Goal: Use online tool/utility: Utilize a website feature to perform a specific function

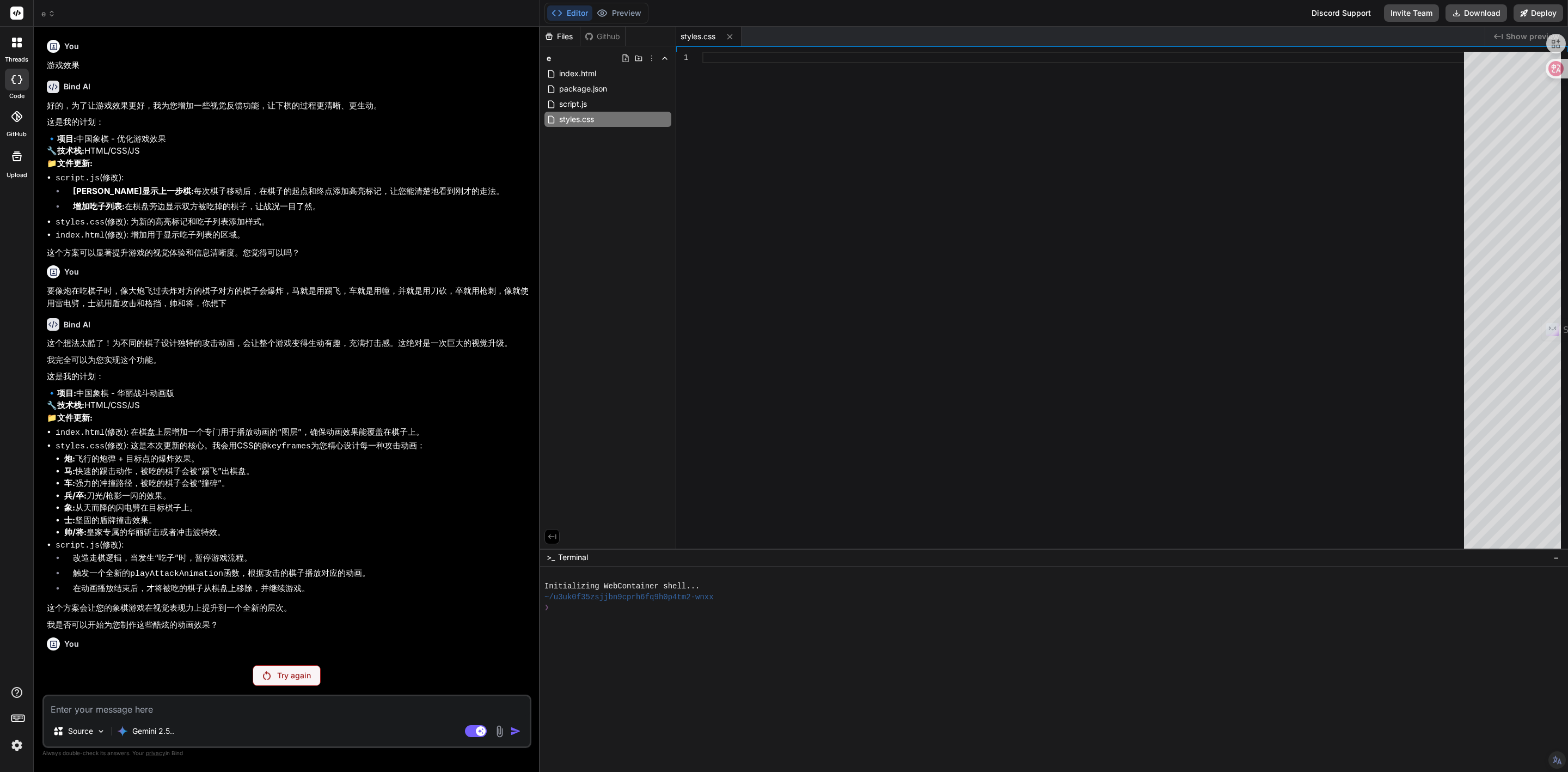
scroll to position [692, 0]
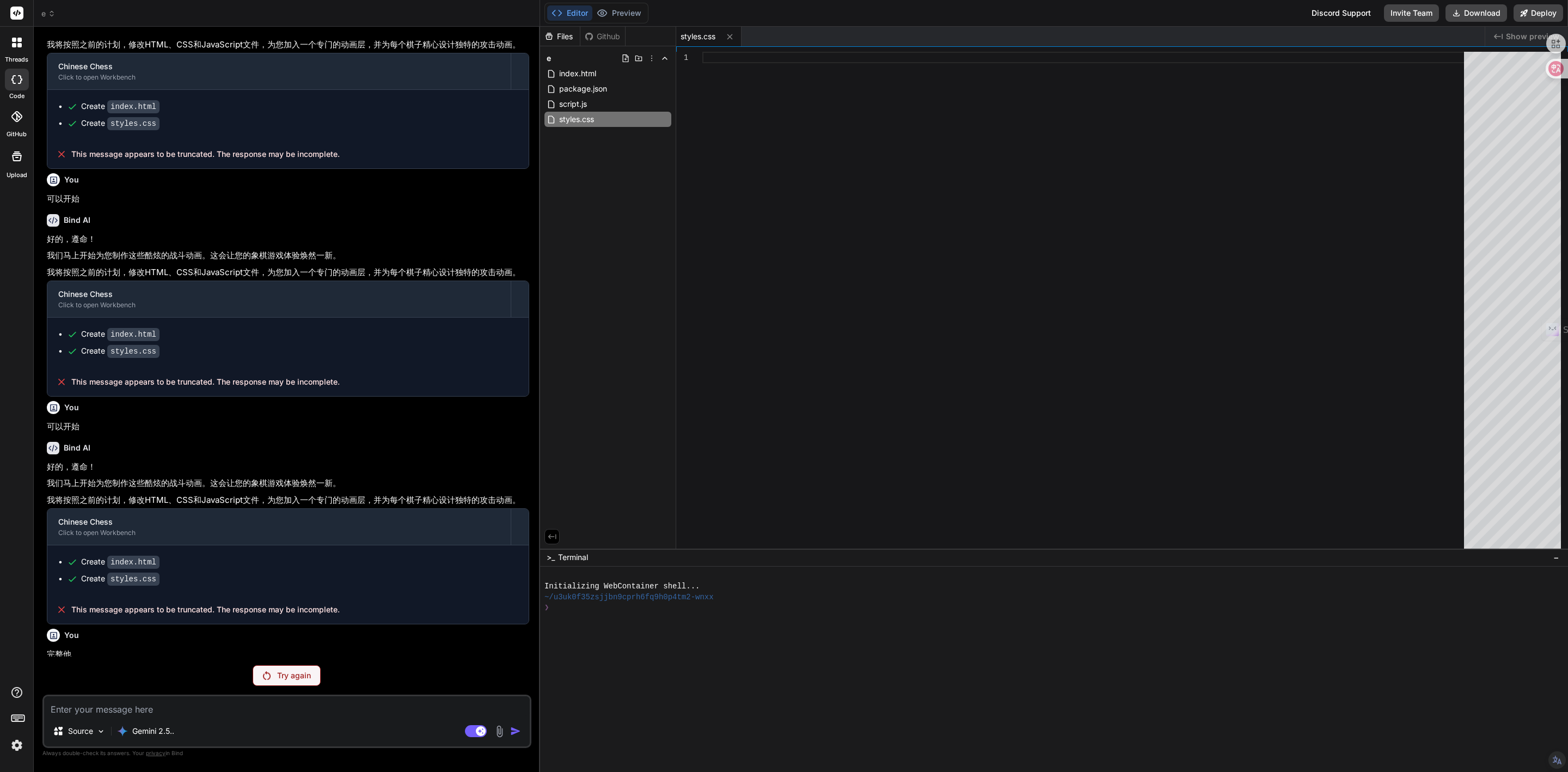
click at [267, 672] on img at bounding box center [266, 675] width 7 height 9
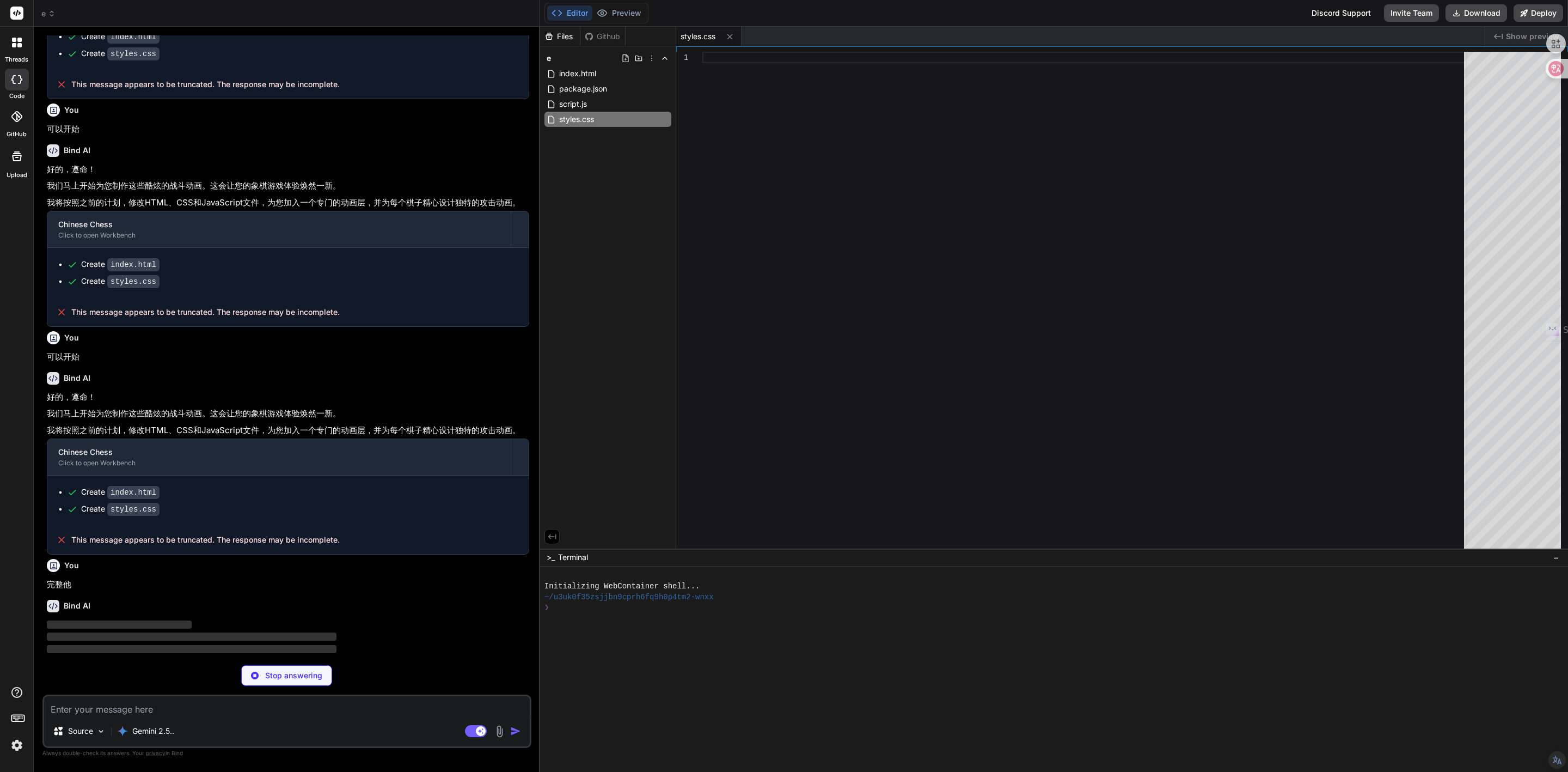
scroll to position [769, 0]
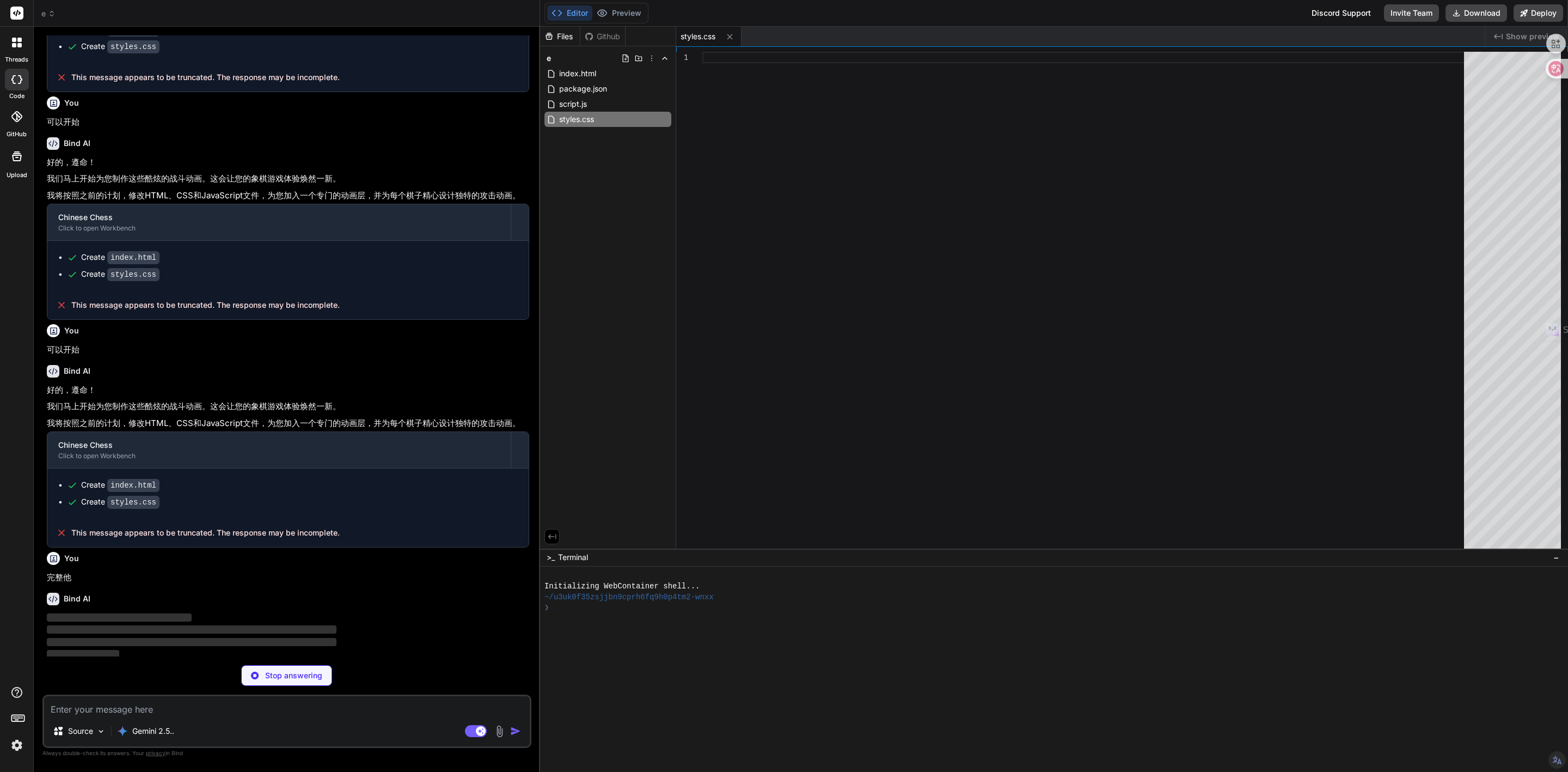
type textarea "x"
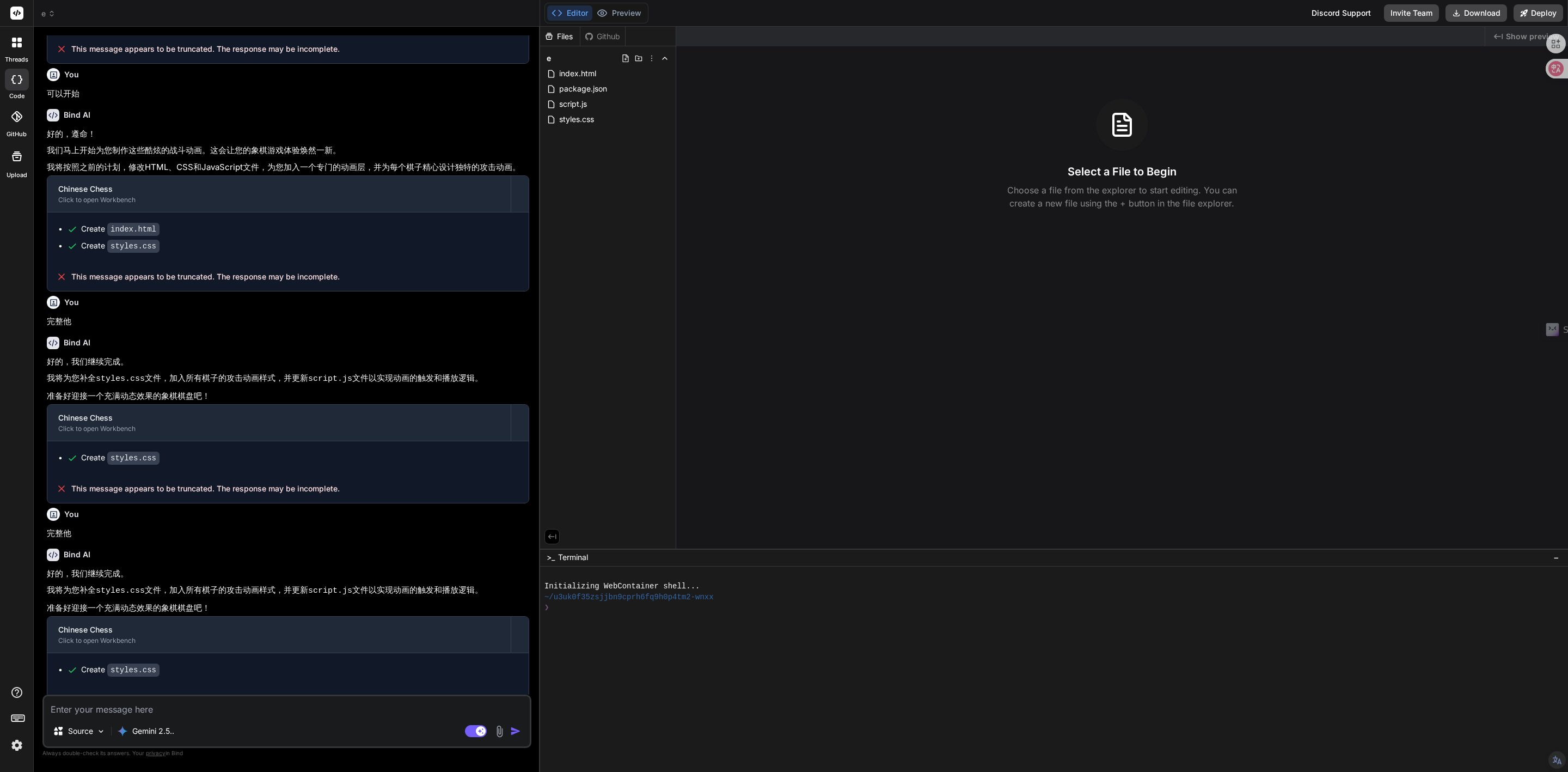
scroll to position [444, 0]
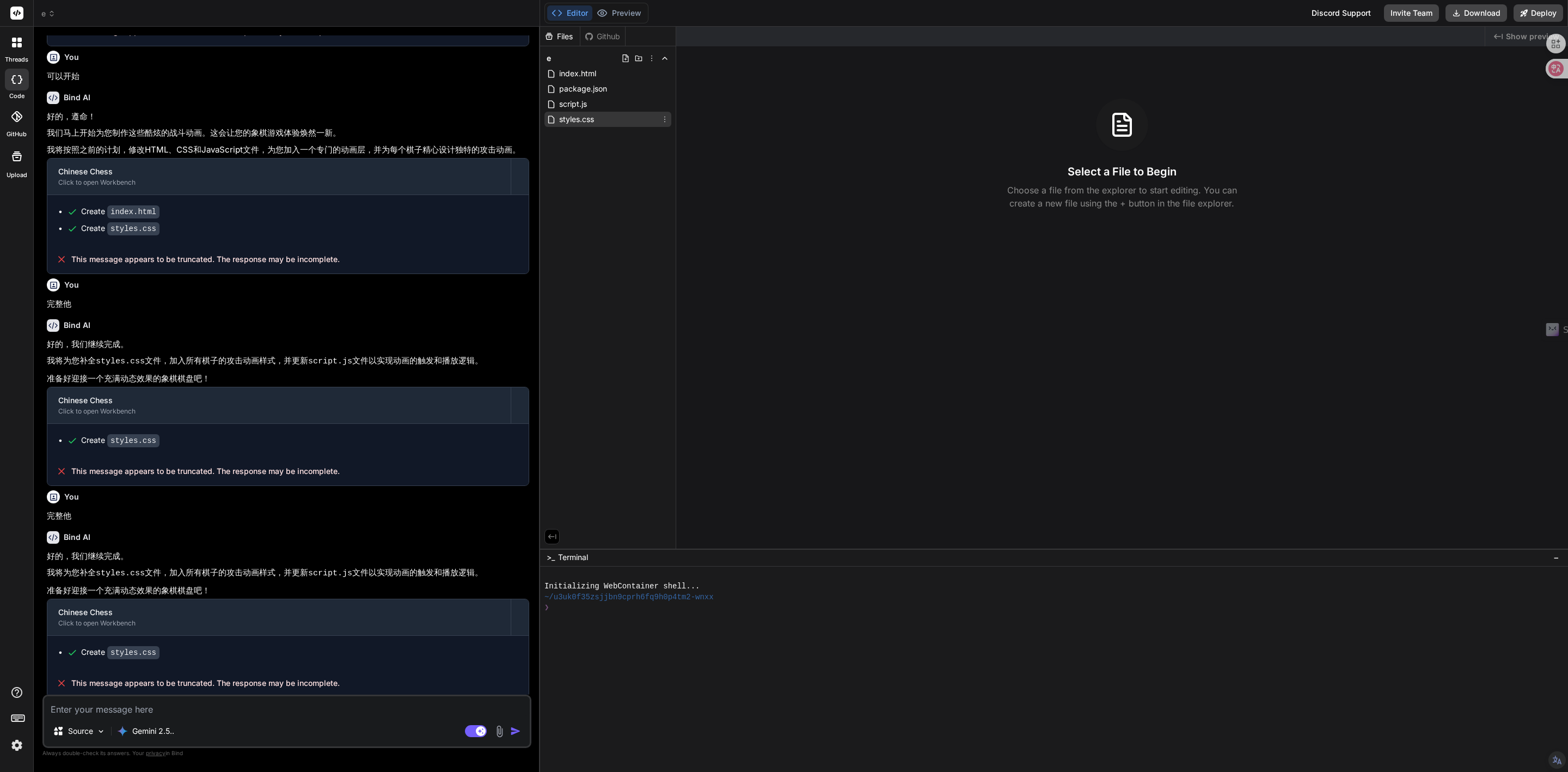
click at [582, 120] on span "styles.css" at bounding box center [576, 119] width 37 height 13
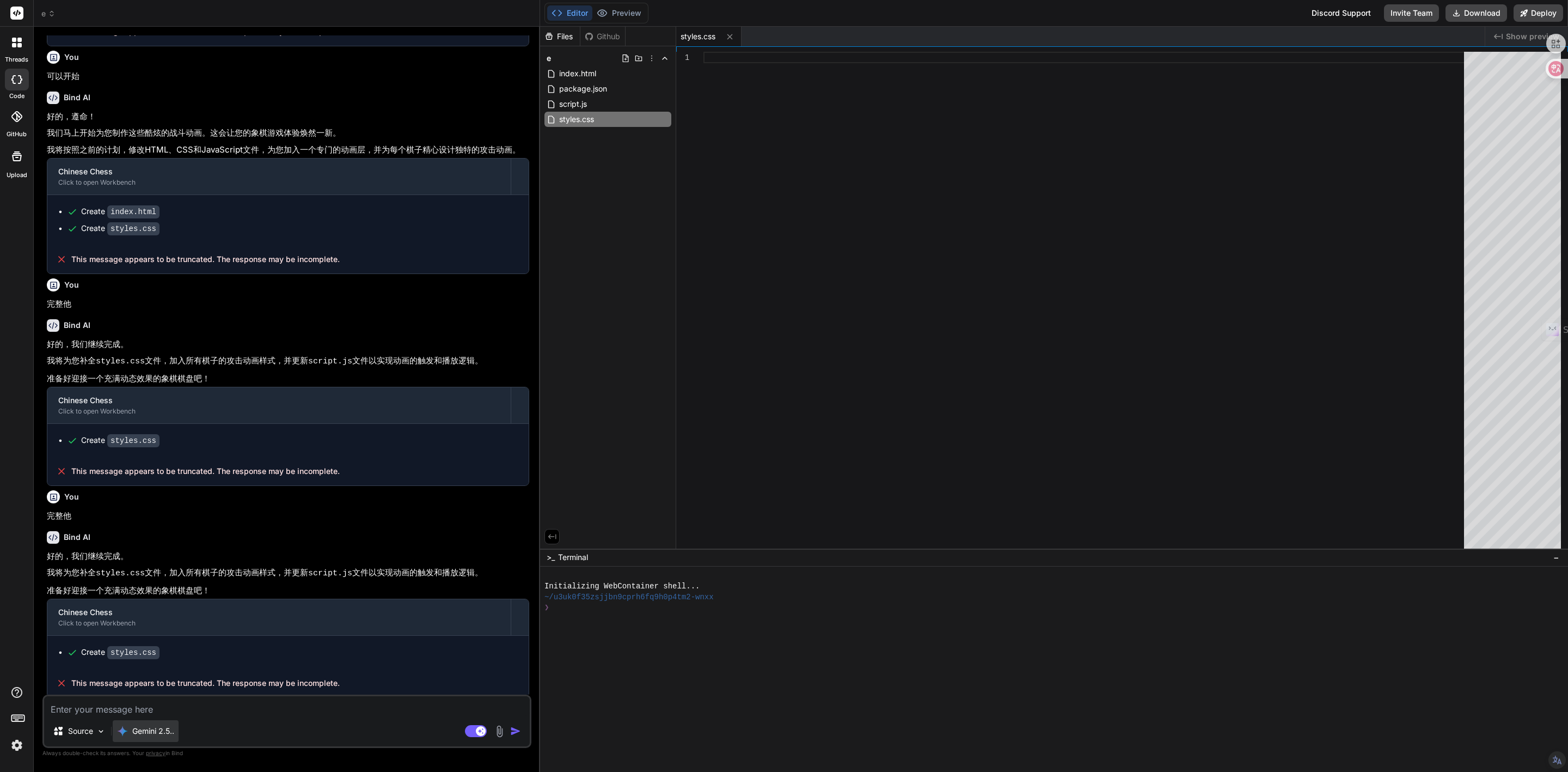
click at [163, 734] on p "Gemini 2.5.." at bounding box center [153, 731] width 42 height 11
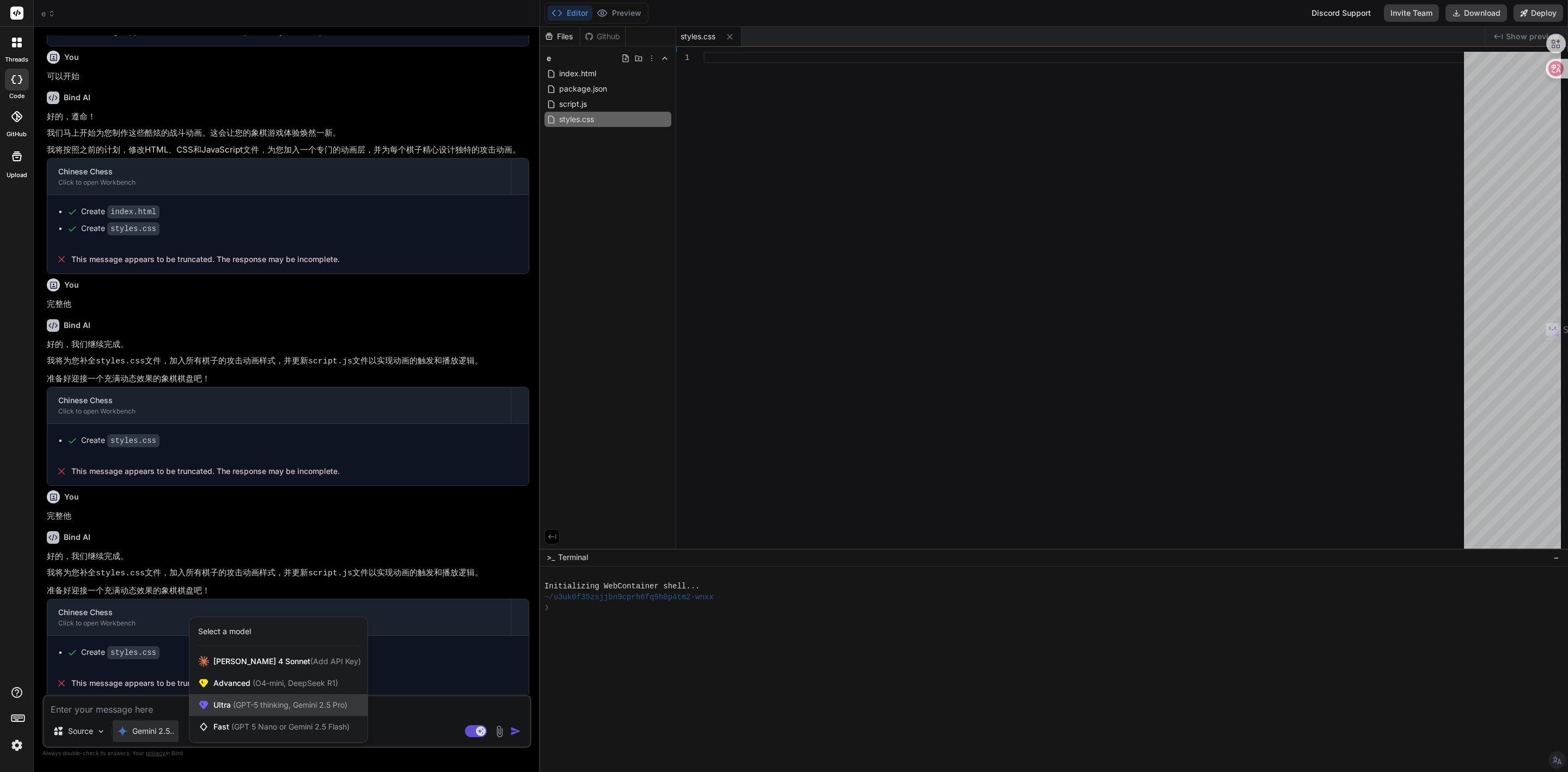
click at [231, 710] on span "Ultra (GPT-5 thinking, Gemini 2.5 Pro)" at bounding box center [280, 705] width 134 height 11
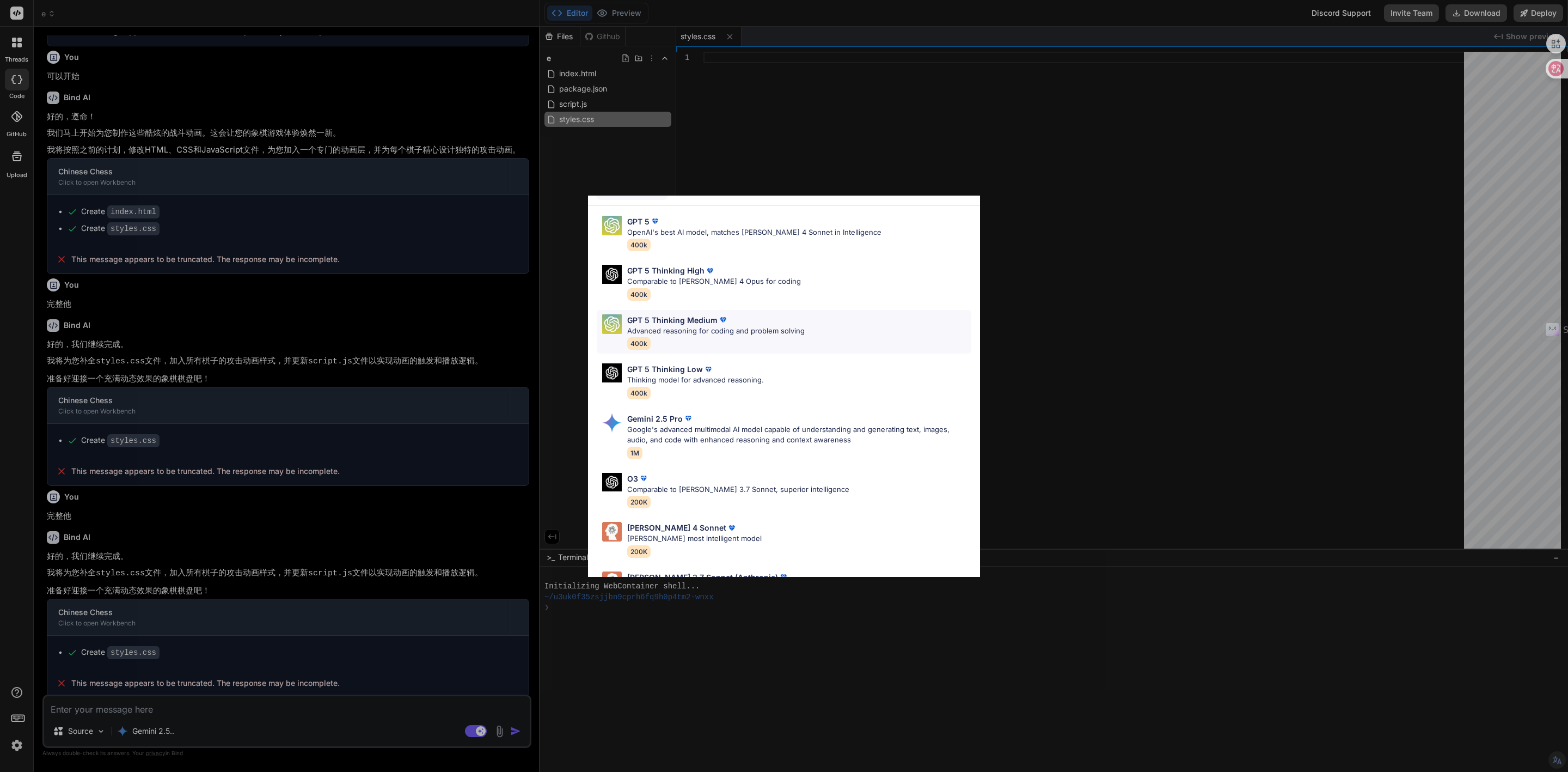
scroll to position [0, 0]
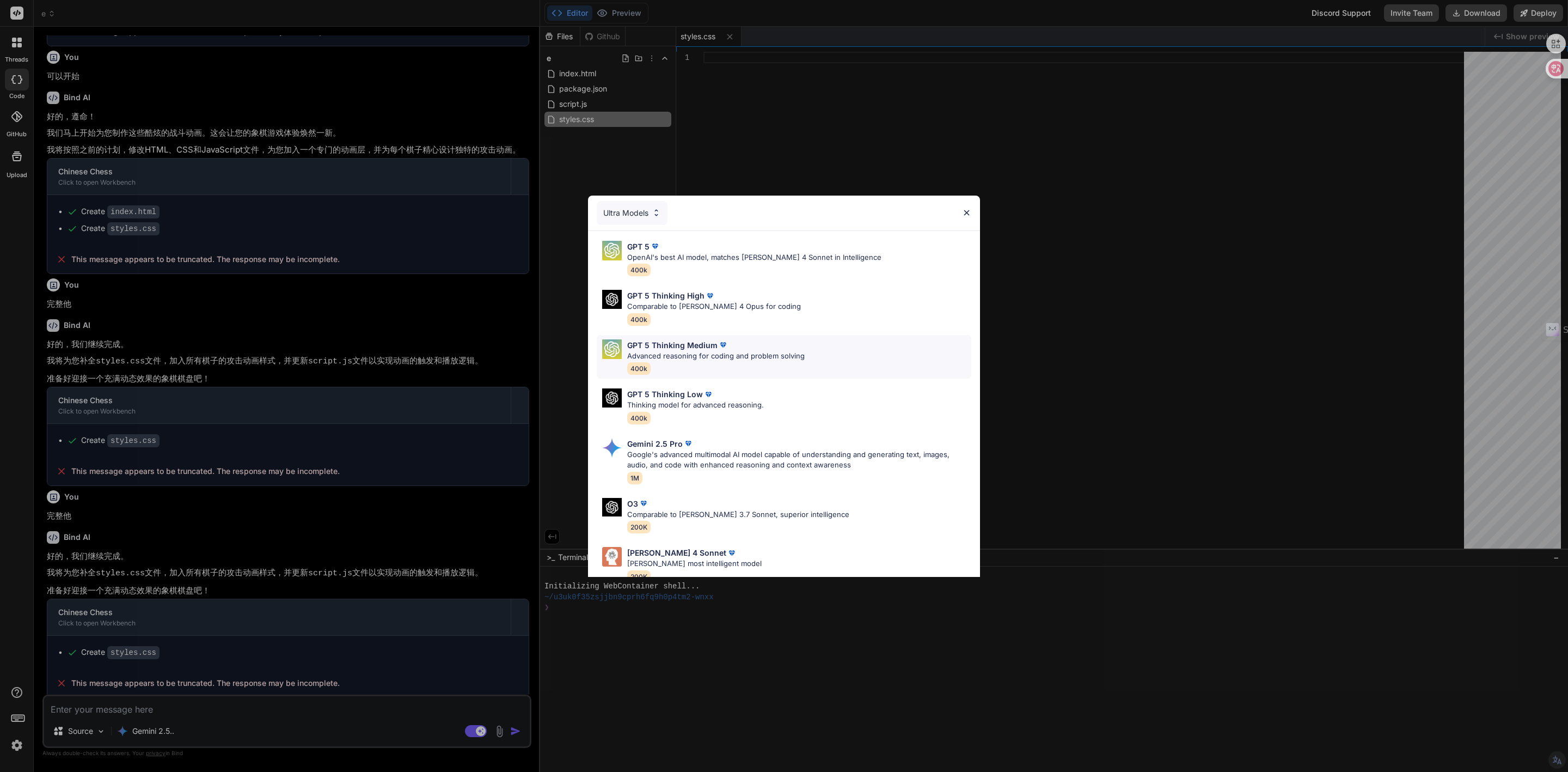
click at [668, 347] on p "GPT 5 Thinking Medium" at bounding box center [672, 345] width 90 height 11
type textarea "x"
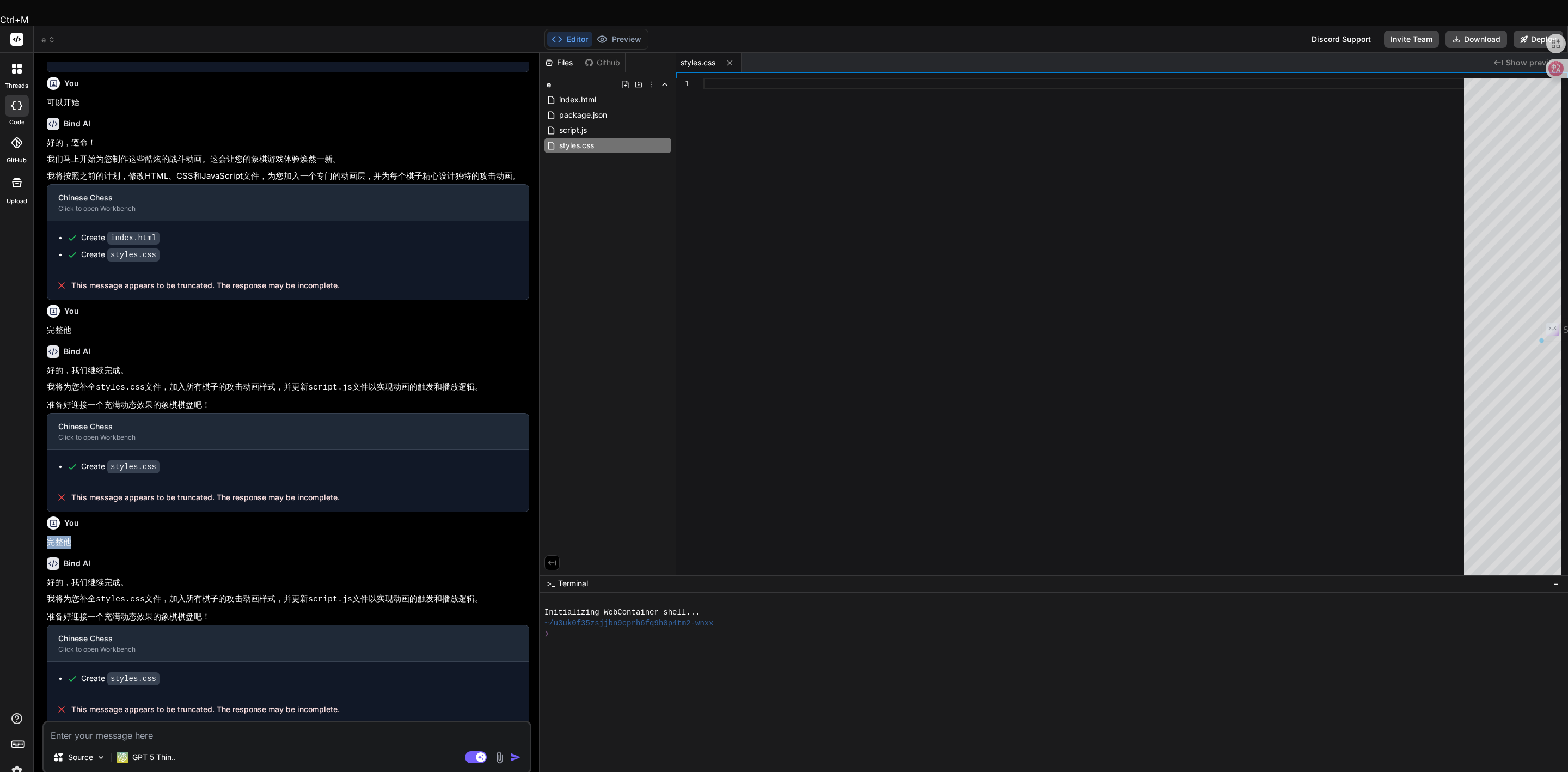
drag, startPoint x: 69, startPoint y: 510, endPoint x: 50, endPoint y: 512, distance: 19.1
click at [50, 536] on p "完整他" at bounding box center [288, 542] width 482 height 13
copy p "完整他"
click at [92, 722] on textarea at bounding box center [286, 732] width 486 height 20
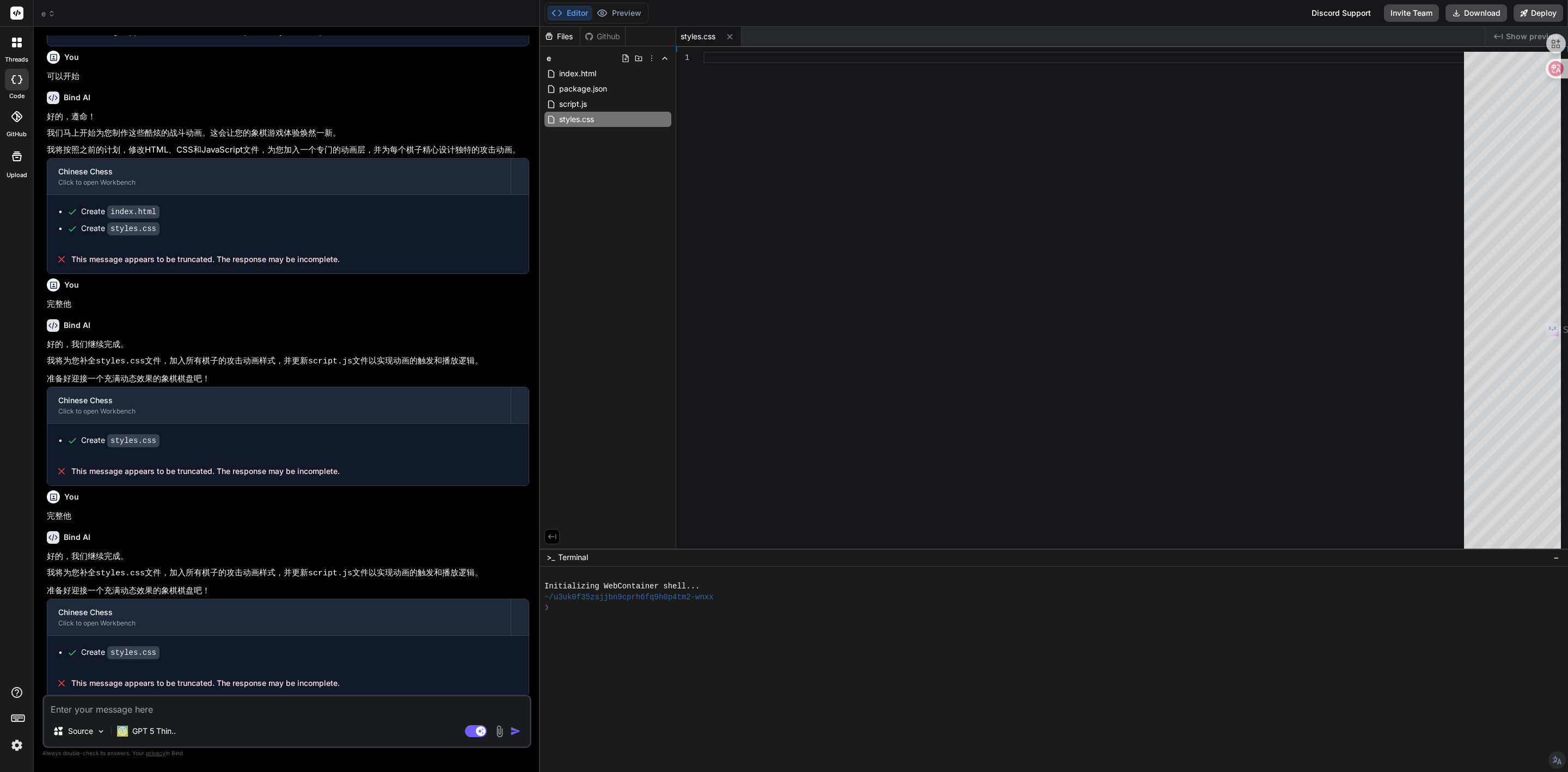
paste textarea "完整他"
type textarea "完整他"
type textarea "x"
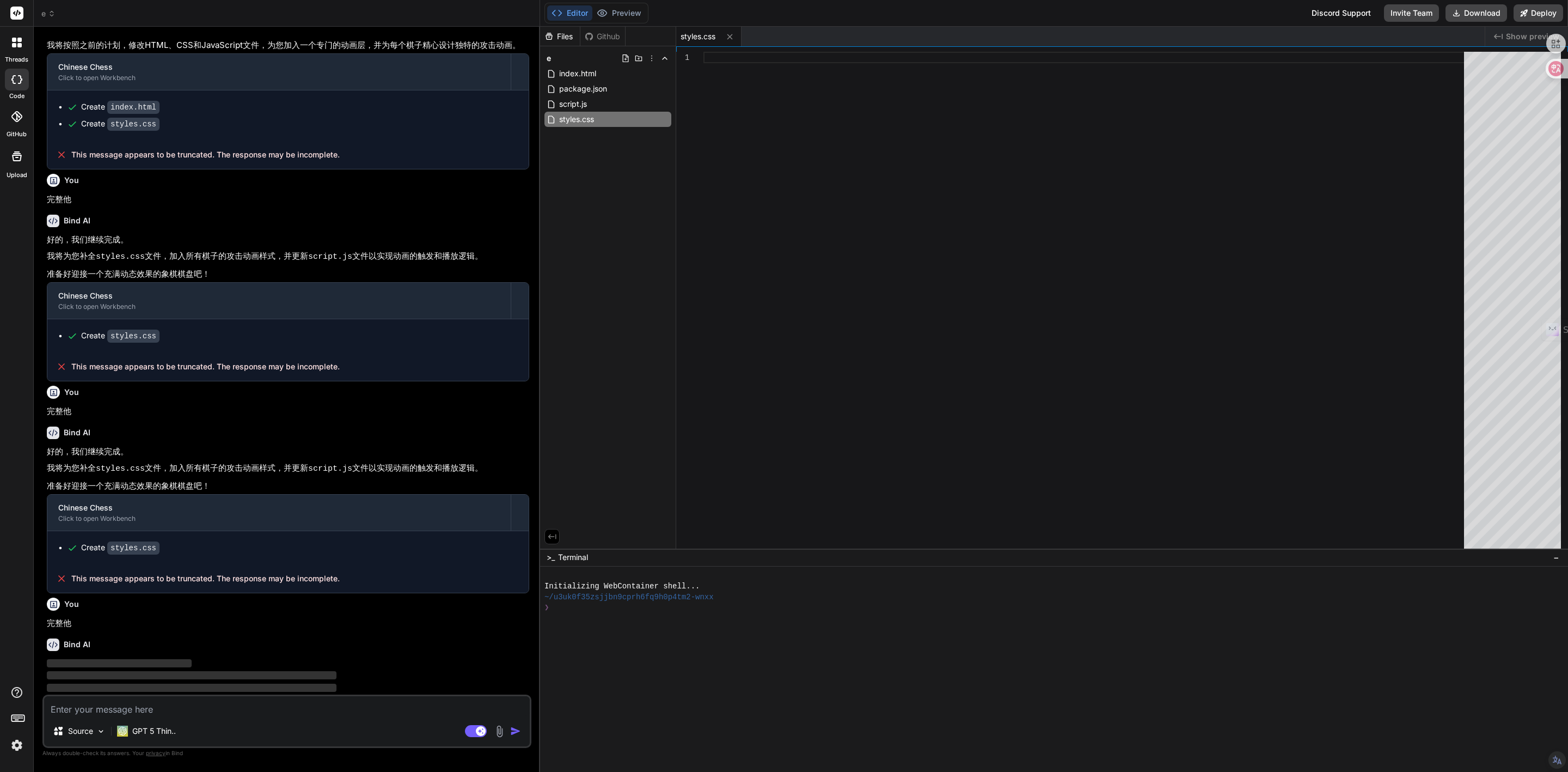
scroll to position [558, 0]
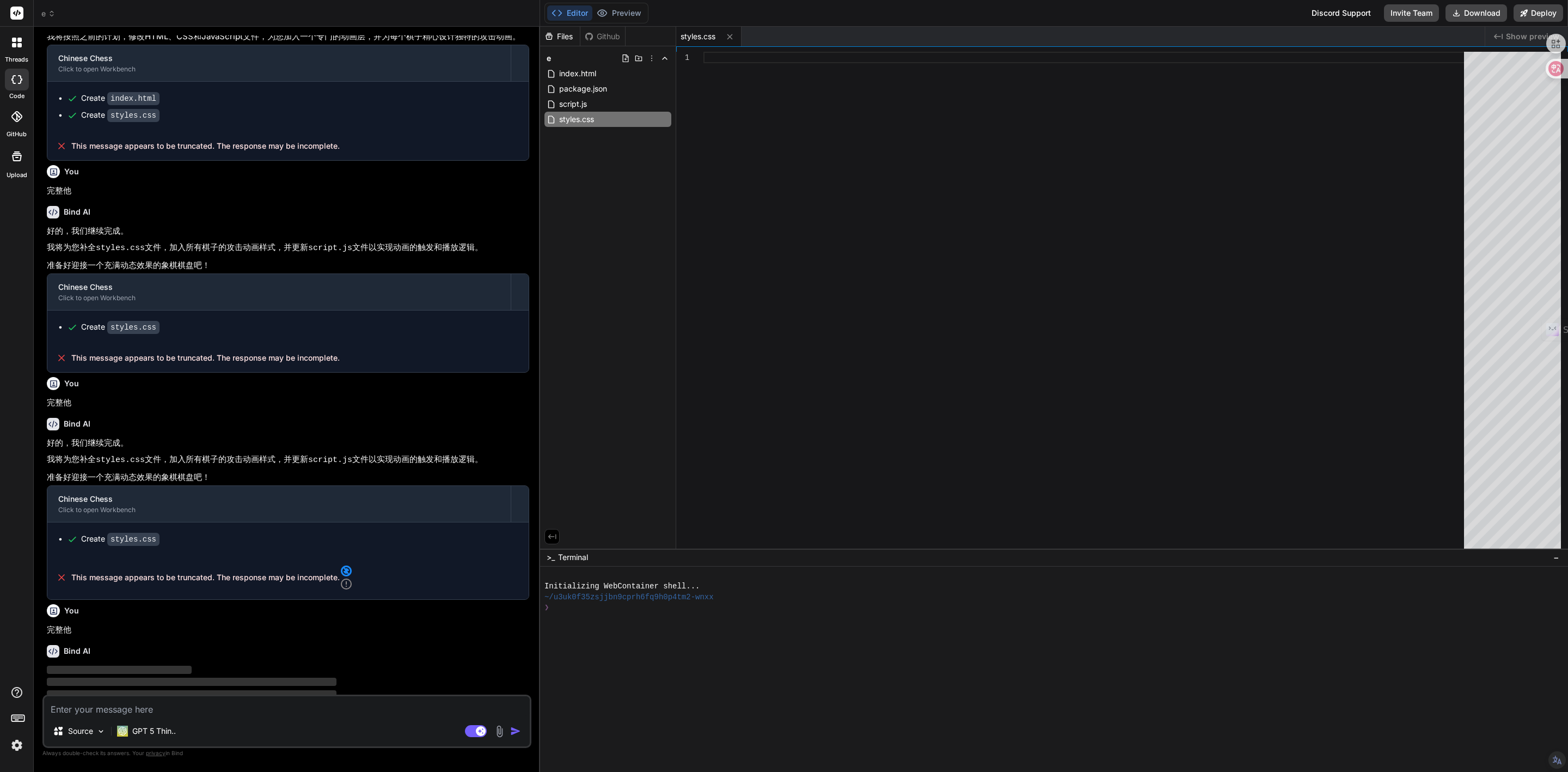
click at [72, 705] on textarea at bounding box center [286, 706] width 486 height 20
click at [348, 566] on icon at bounding box center [346, 569] width 13 height 13
type textarea "x"
type textarea "@media (max-width: 640px) { :root { --point-size: 44px; } body { padding: 14px;…"
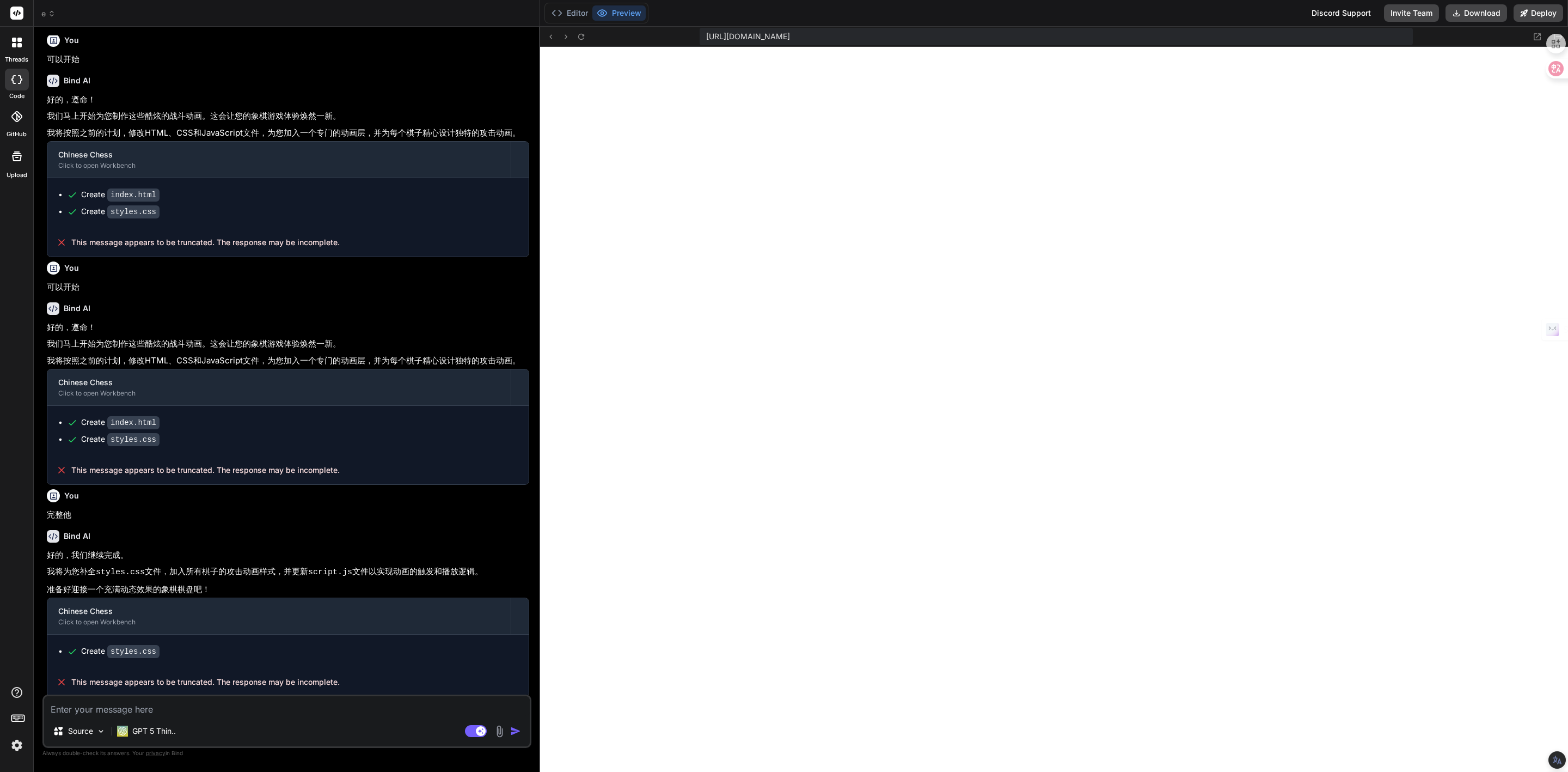
scroll to position [233, 0]
click at [160, 739] on div "GPT 5 Thin.." at bounding box center [146, 731] width 67 height 22
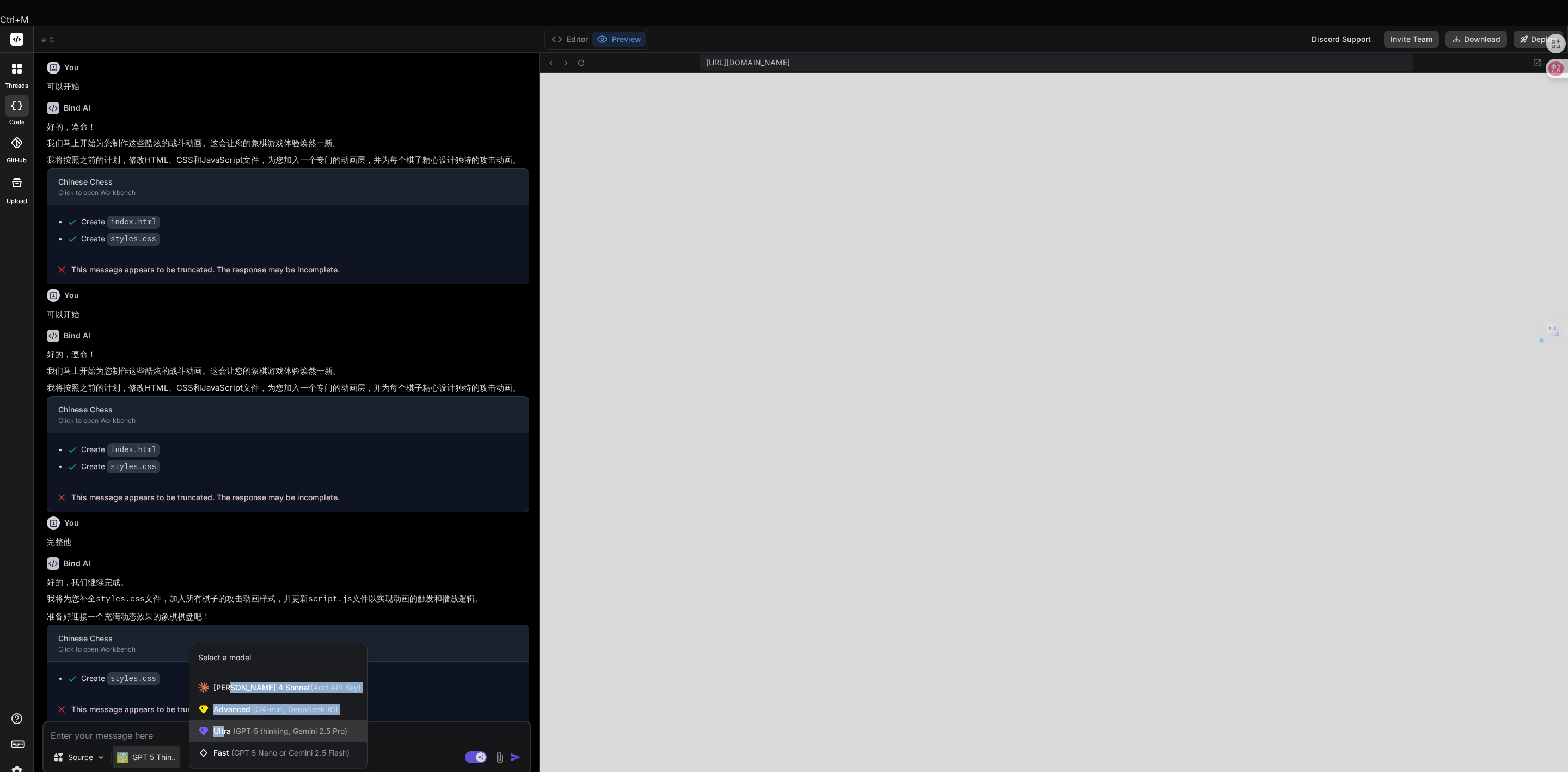
drag, startPoint x: 228, startPoint y: 660, endPoint x: 224, endPoint y: 701, distance: 41.2
click at [224, 701] on div "Claude 4 Sonnet (Add API Key) Advanced (O4-mini, DeepSeek R1) Ultra (GPT-5 thin…" at bounding box center [278, 720] width 178 height 87
click at [235, 725] on span "Ultra (GPT-5 thinking, Gemini 2.5 Pro)" at bounding box center [280, 731] width 134 height 11
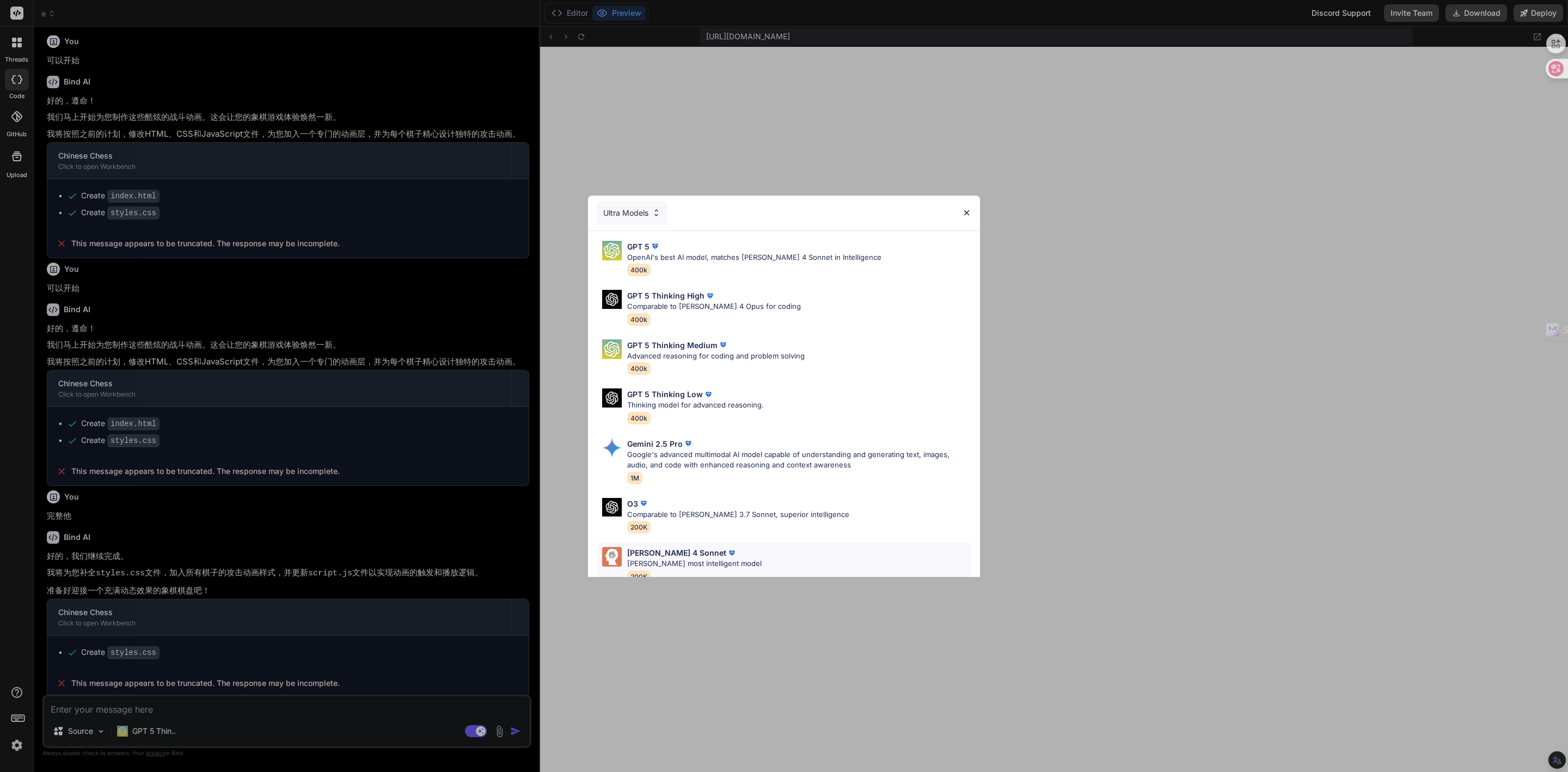
click at [655, 552] on p "Claude 4 Sonnet" at bounding box center [677, 552] width 99 height 11
type textarea "x"
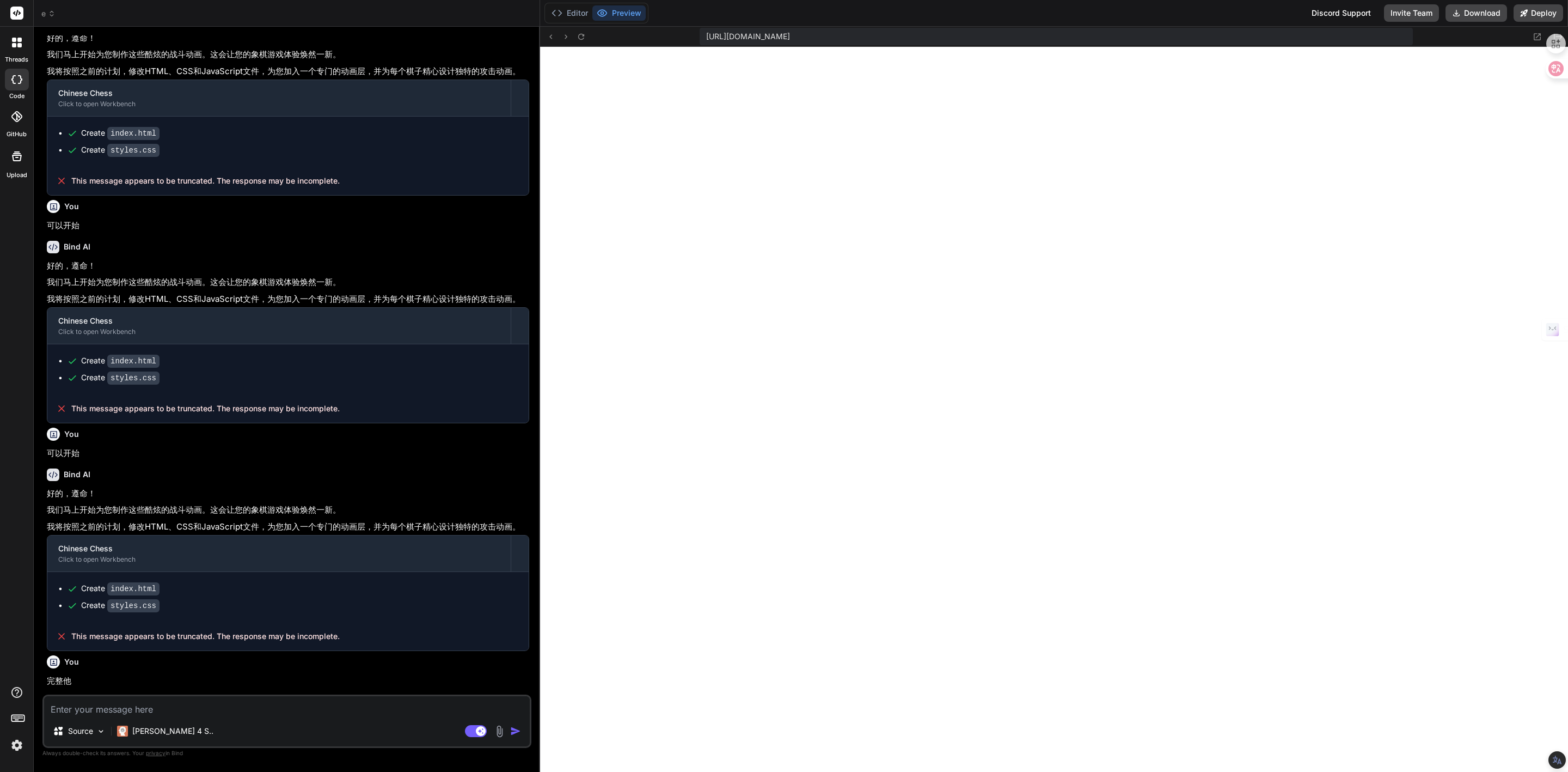
scroll to position [0, 0]
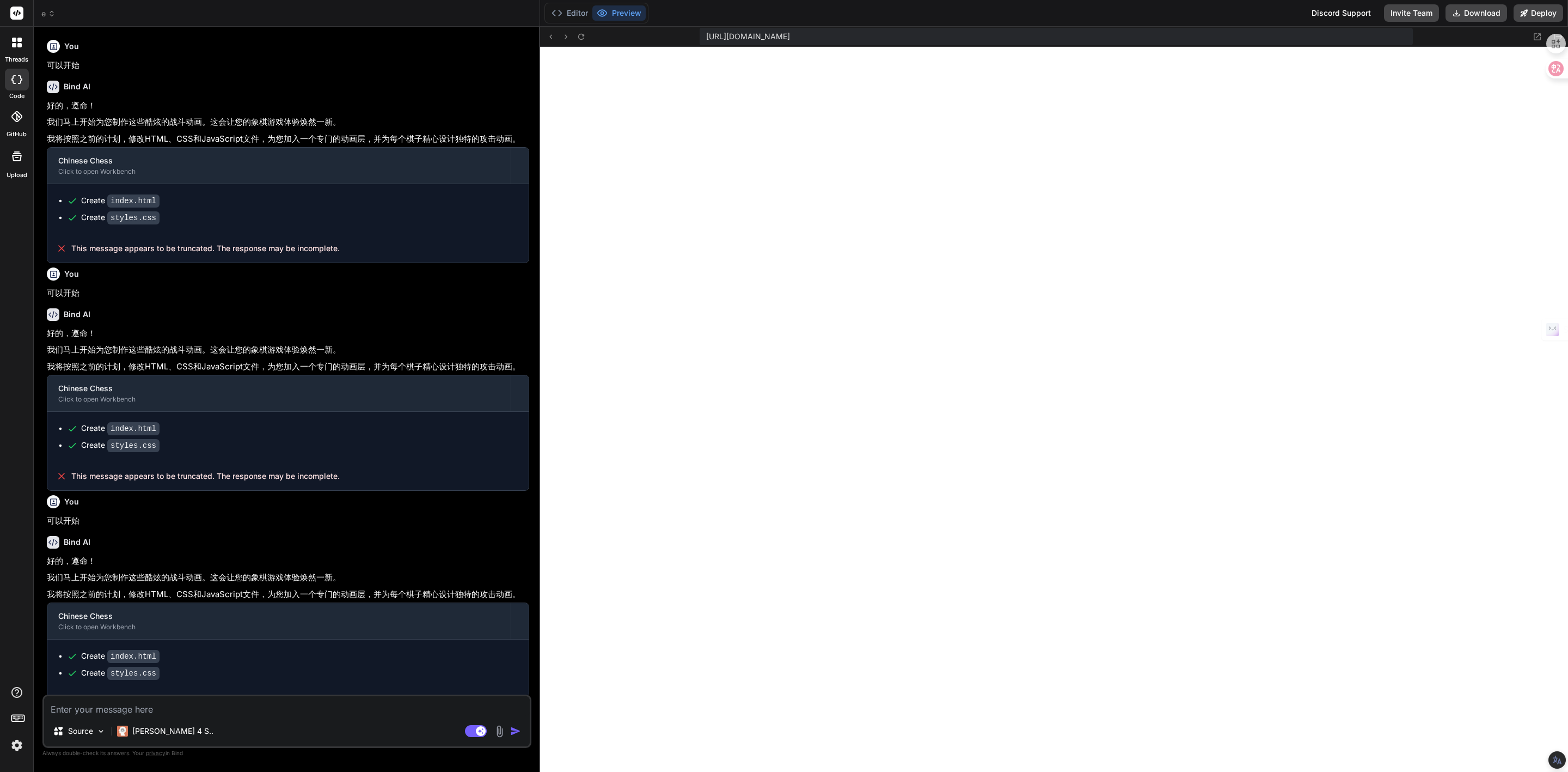
click at [282, 125] on p "我们马上开始为您制作这些酷炫的战斗动画。这会让您的象棋游戏体验焕然一新。" at bounding box center [288, 122] width 482 height 13
click at [458, 67] on p "可以开始" at bounding box center [288, 65] width 482 height 13
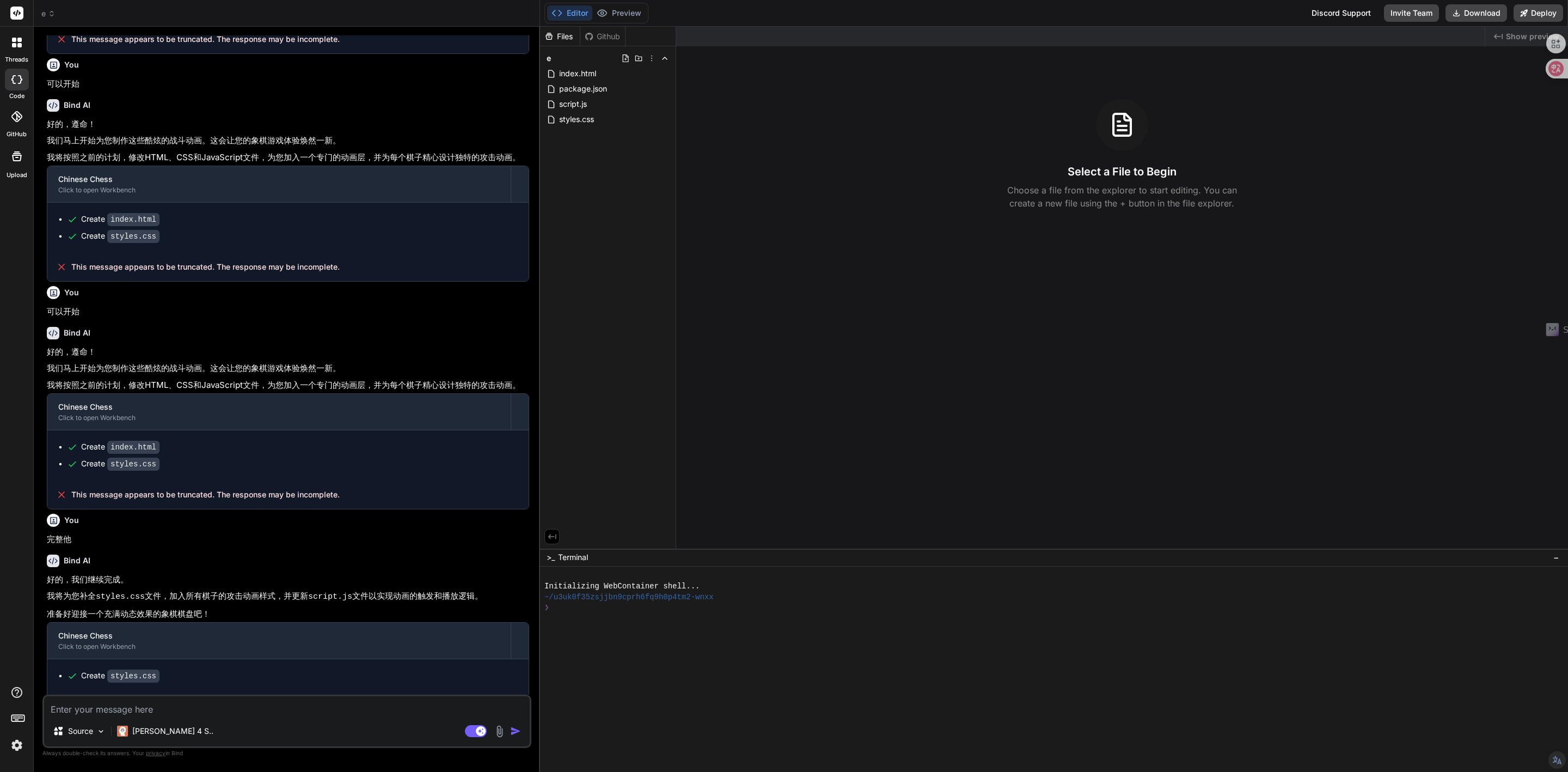
type textarea "x"
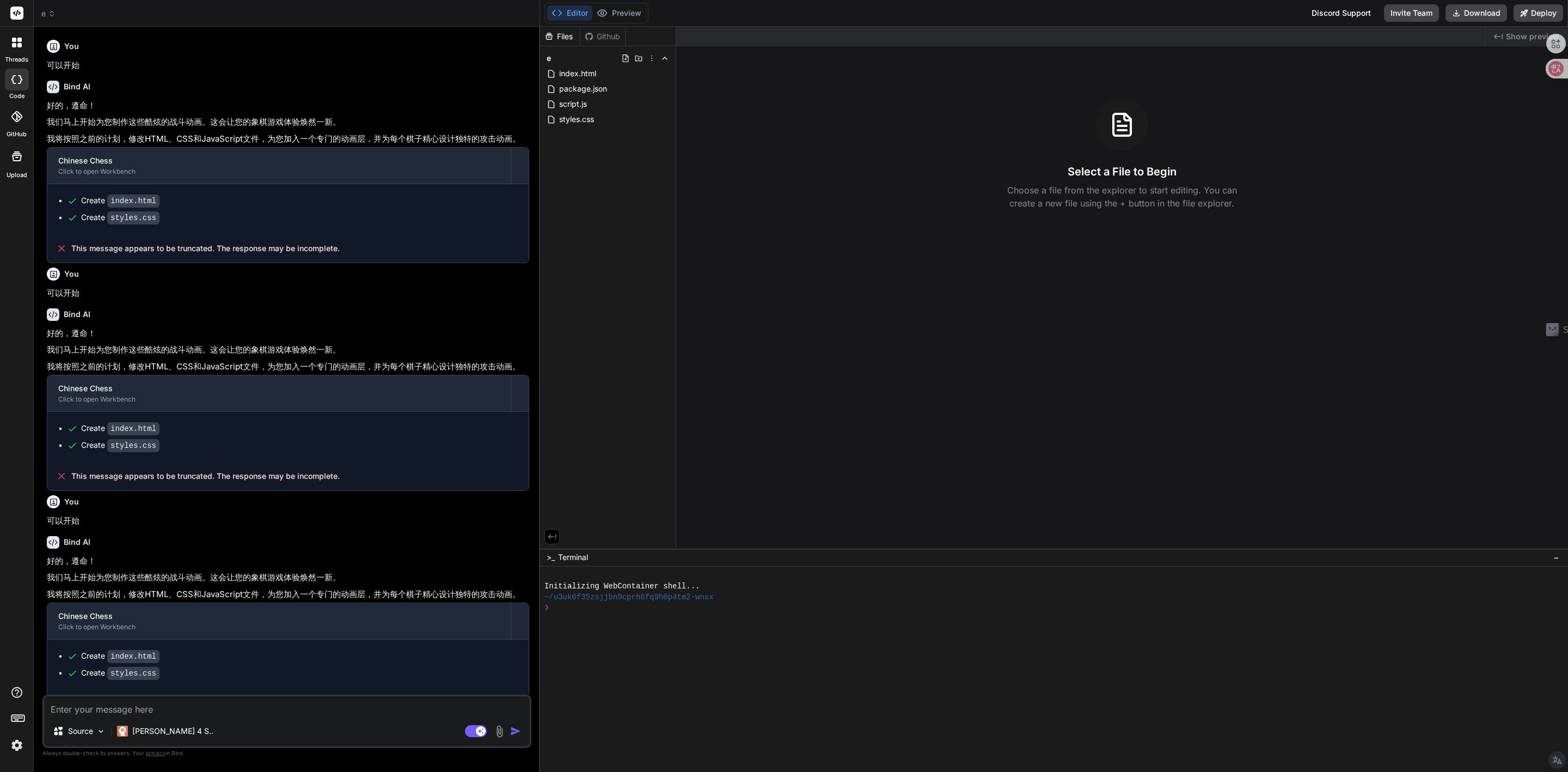
click at [168, 48] on div "You" at bounding box center [288, 46] width 482 height 13
drag, startPoint x: 347, startPoint y: 57, endPoint x: 402, endPoint y: 51, distance: 55.3
click at [348, 57] on div "You 可以开始" at bounding box center [288, 54] width 482 height 36
click at [440, 46] on div "You" at bounding box center [288, 46] width 482 height 13
drag, startPoint x: 444, startPoint y: 46, endPoint x: 389, endPoint y: 46, distance: 55.0
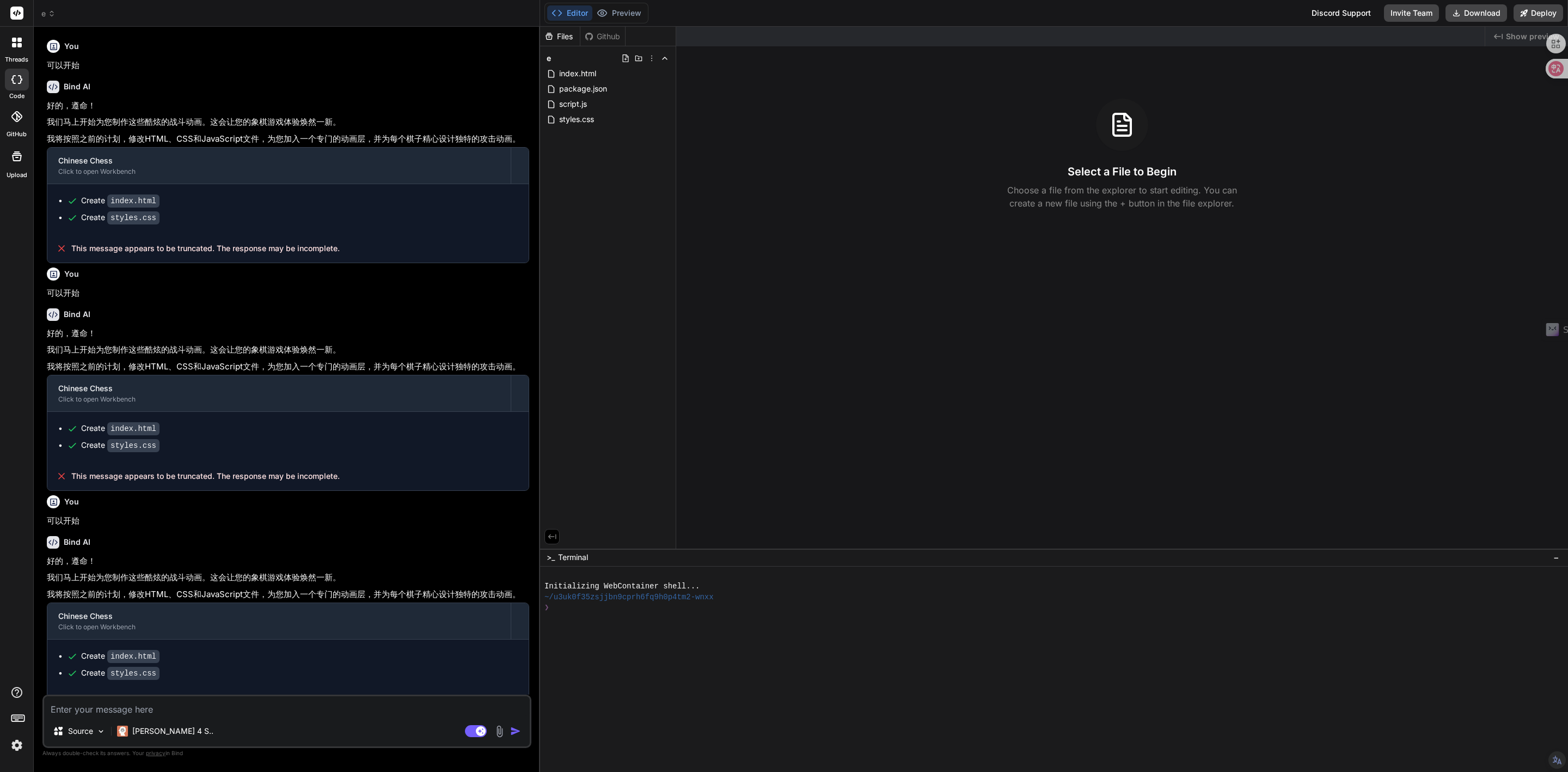
click at [389, 46] on div "You" at bounding box center [288, 46] width 482 height 13
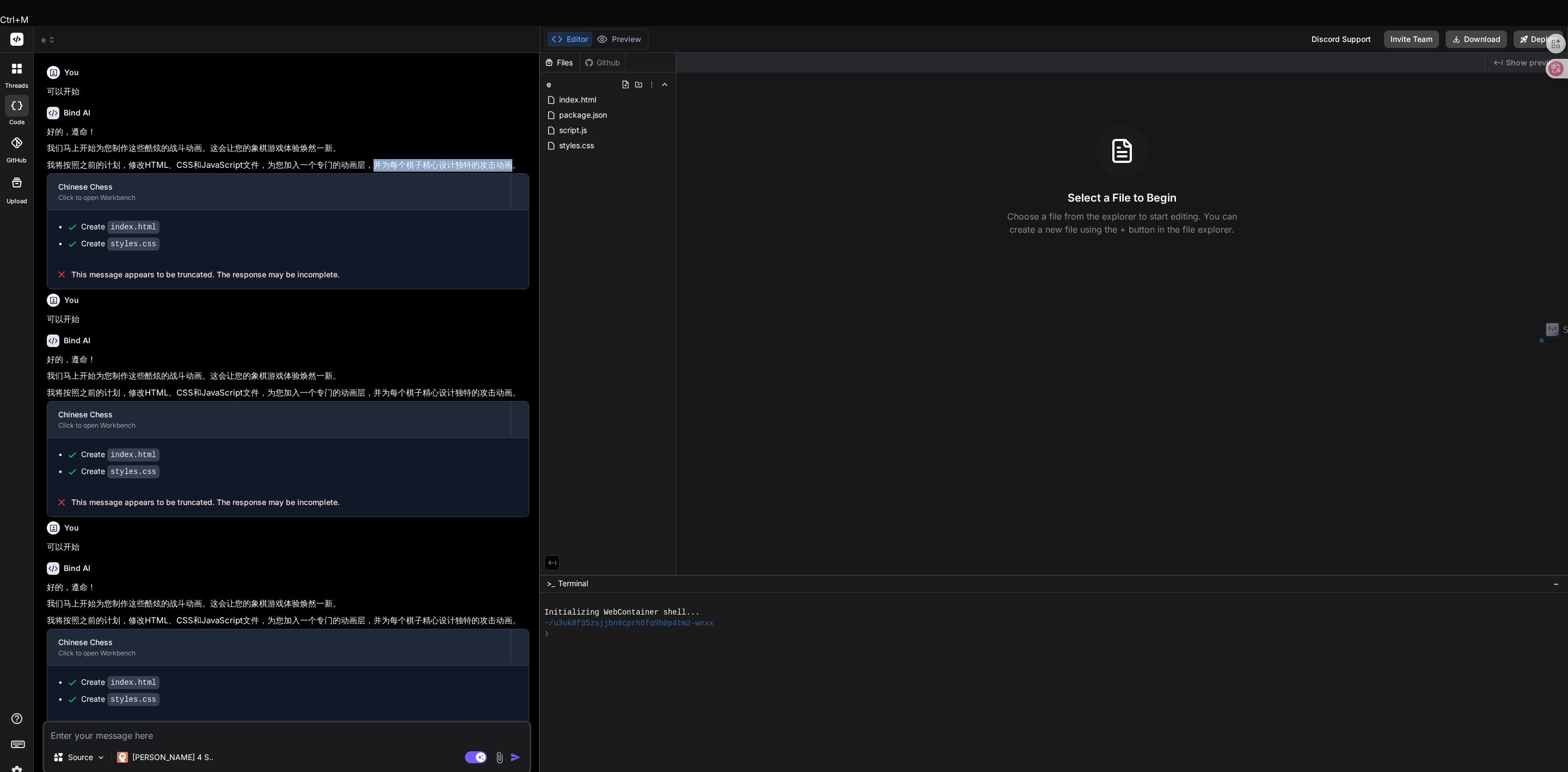
drag, startPoint x: 509, startPoint y: 138, endPoint x: 371, endPoint y: 140, distance: 138.0
click at [371, 159] on p "我将按照之前的计划，修改HTML、CSS和JavaScript文件，为您加入一个专门的动画层，并为每个棋子精心设计独特的攻击动画。" at bounding box center [288, 165] width 482 height 13
copy p "并为每个棋子精心设计独特的攻击动画"
click at [104, 722] on textarea at bounding box center [286, 732] width 486 height 20
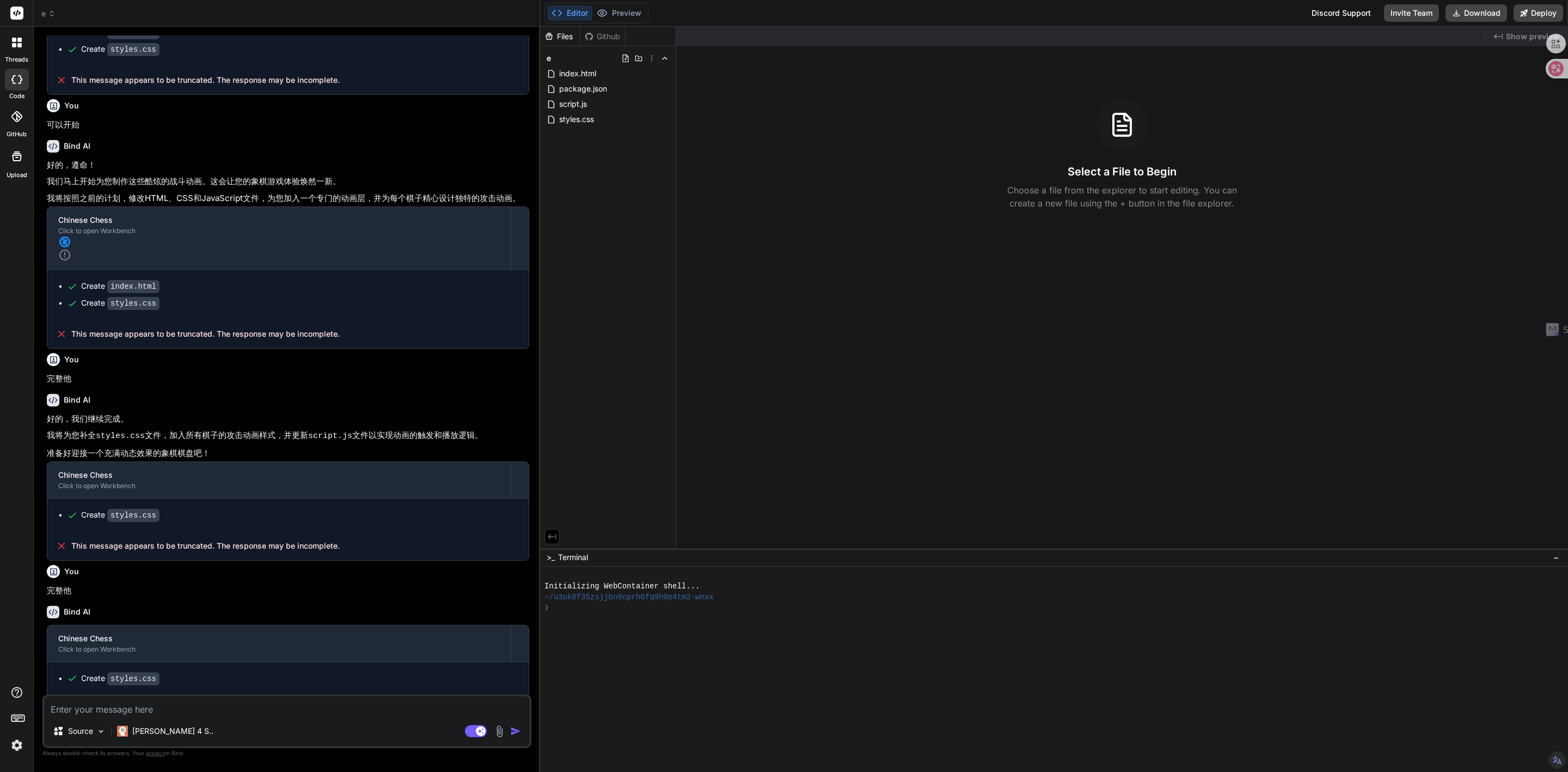
scroll to position [403, 0]
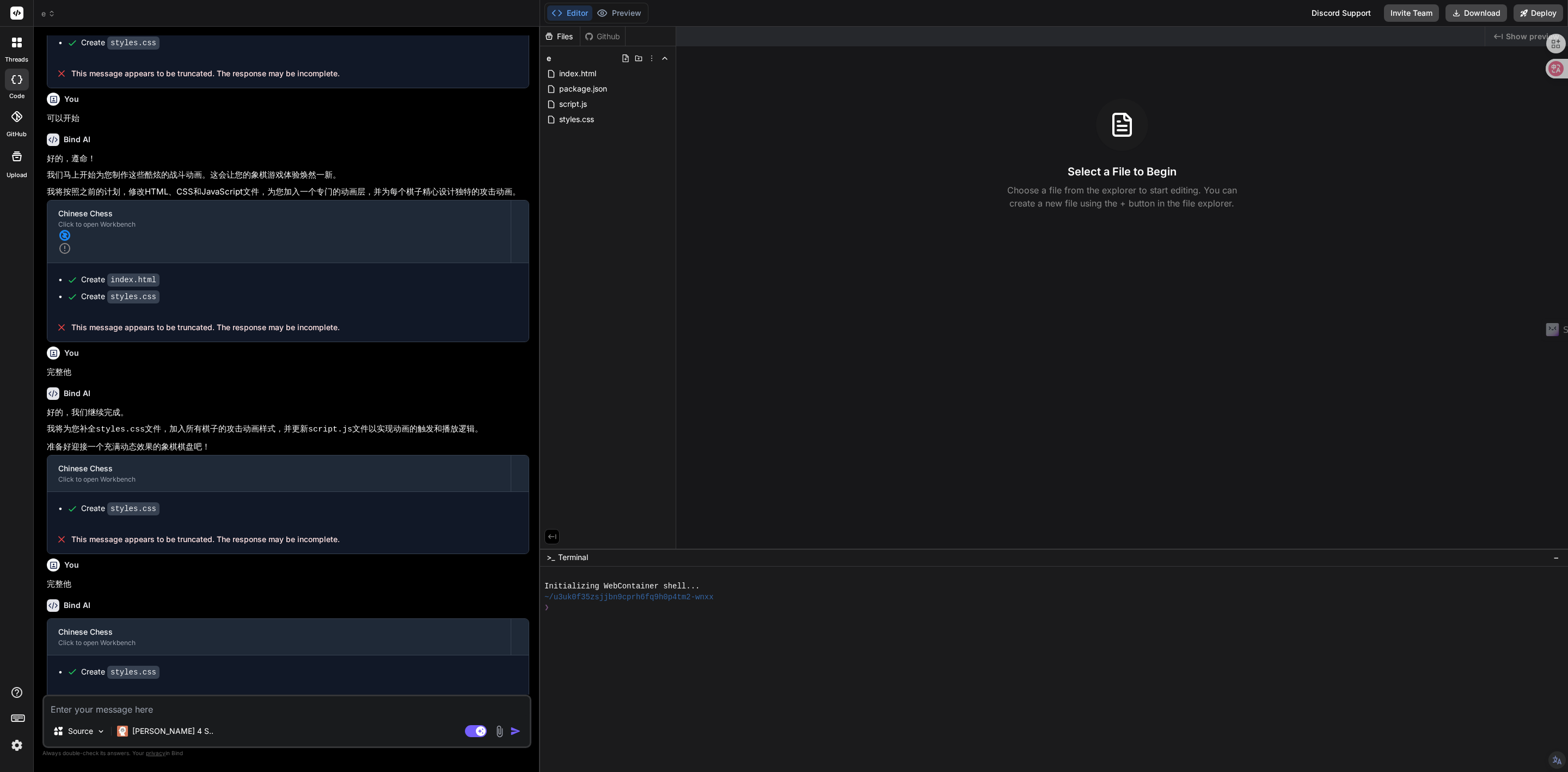
paste textarea "并为每个棋子精心设计独特的攻击动画"
type textarea "并为每个棋子精心设计独特的攻击动画"
type textarea "x"
type textarea "并为每个棋子精心设计独特的攻击动画,"
type textarea "x"
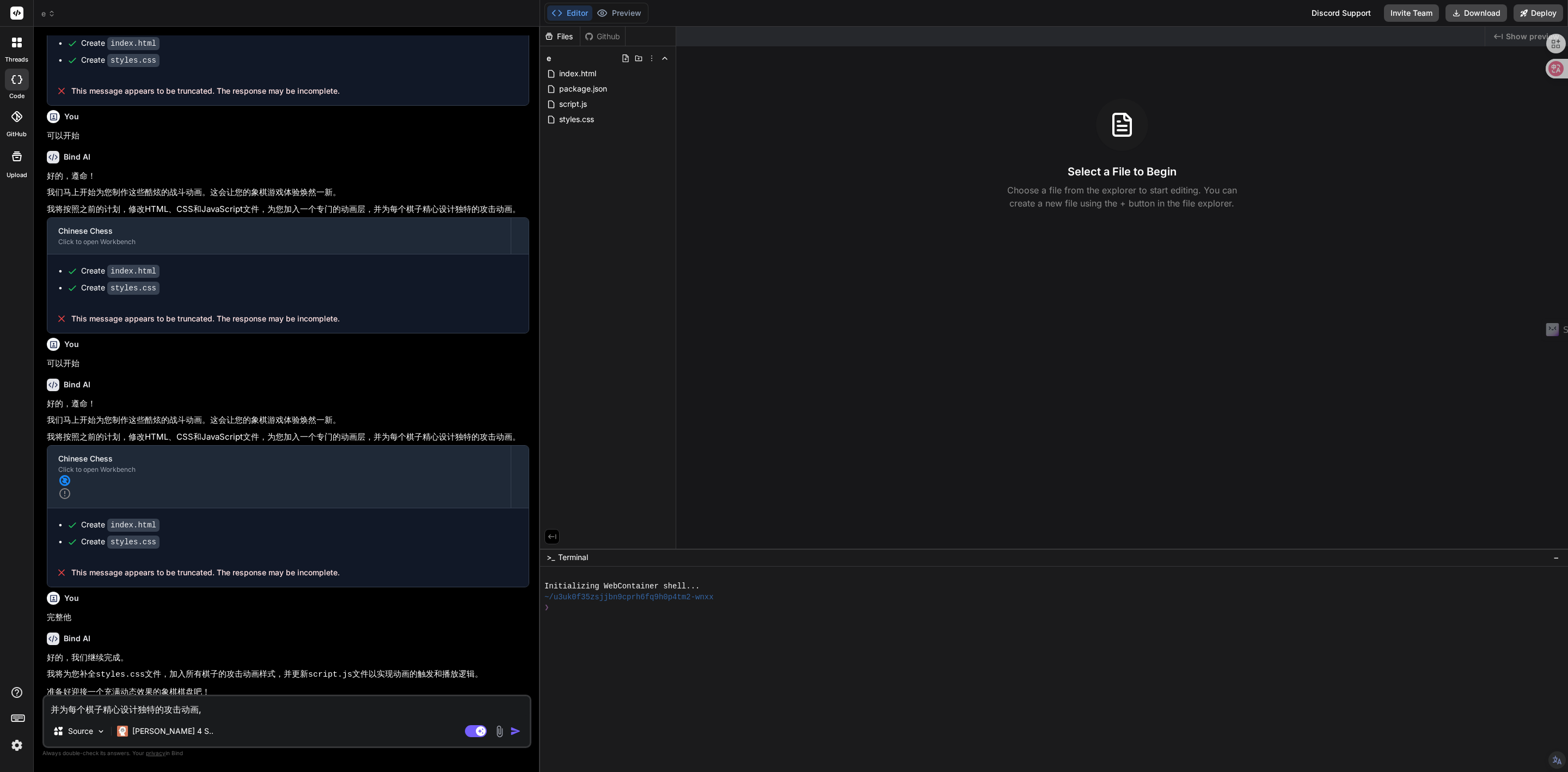
scroll to position [0, 0]
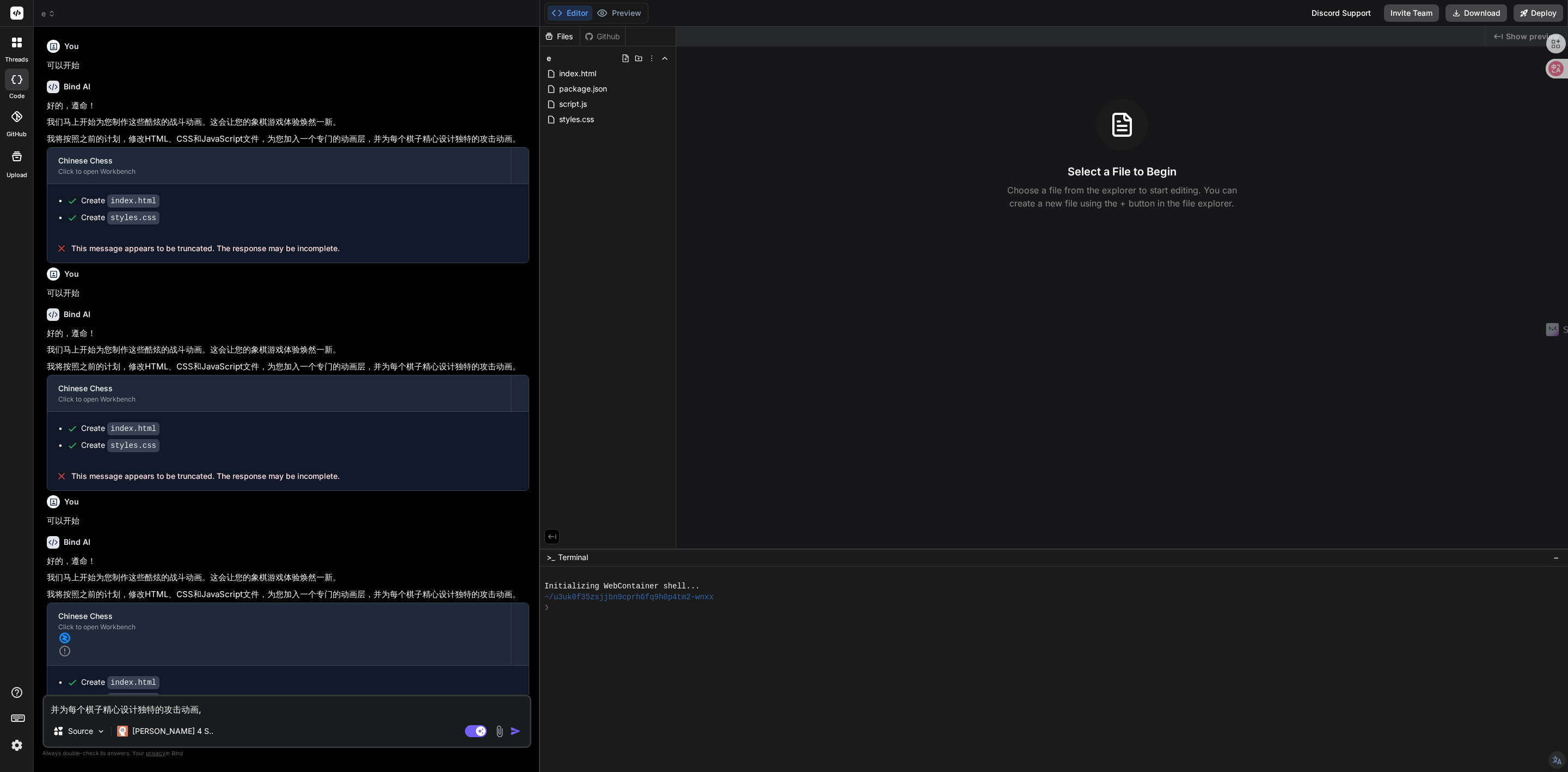
type textarea "并为每个棋子精心设计独特的攻击动画,"
click at [18, 46] on icon at bounding box center [20, 45] width 4 height 4
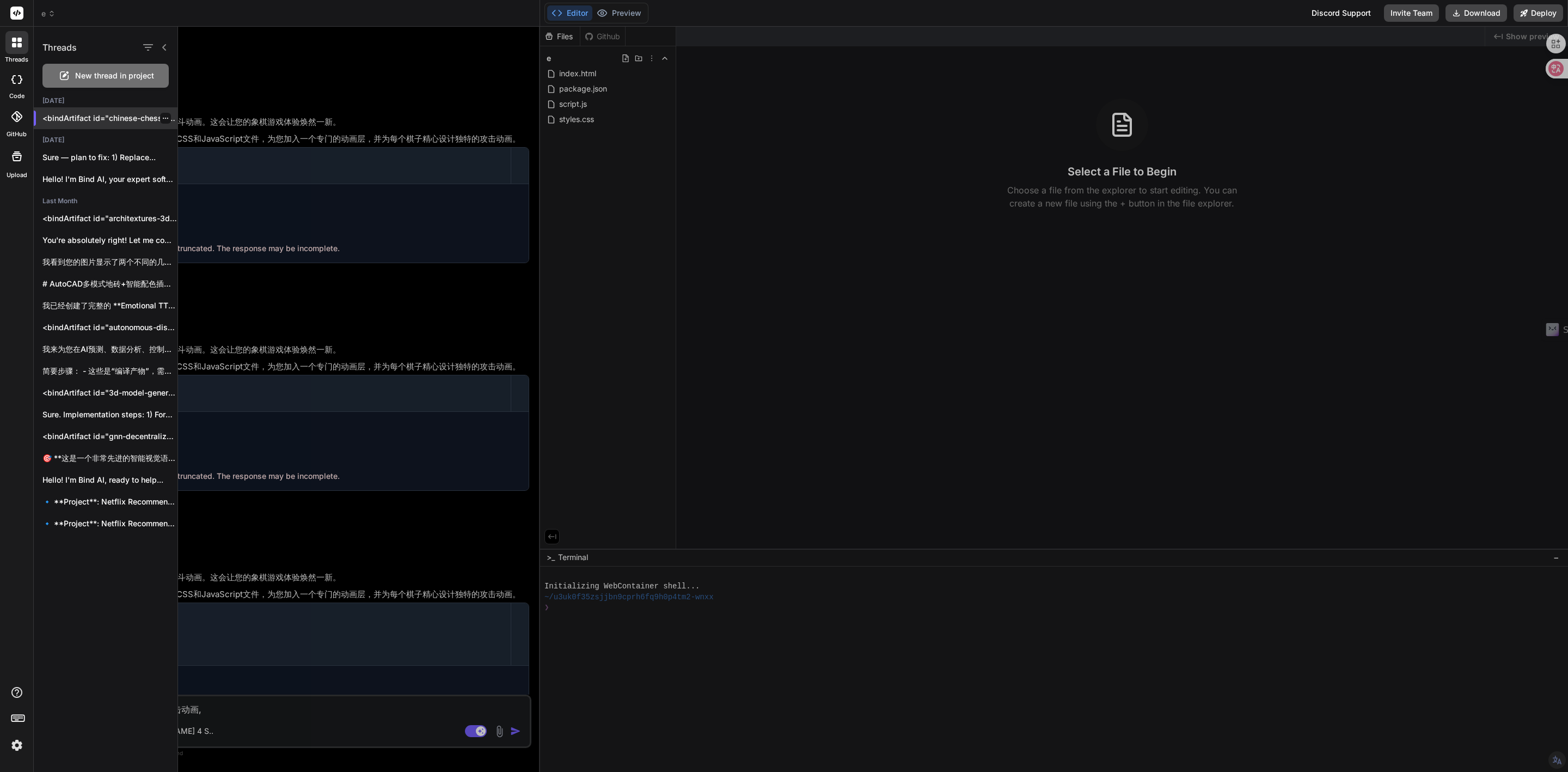
click at [115, 118] on p "<bindArtifact id="chinese-chess" title="Chinese Chess"> <bindAction type="file"…" at bounding box center [110, 118] width 135 height 11
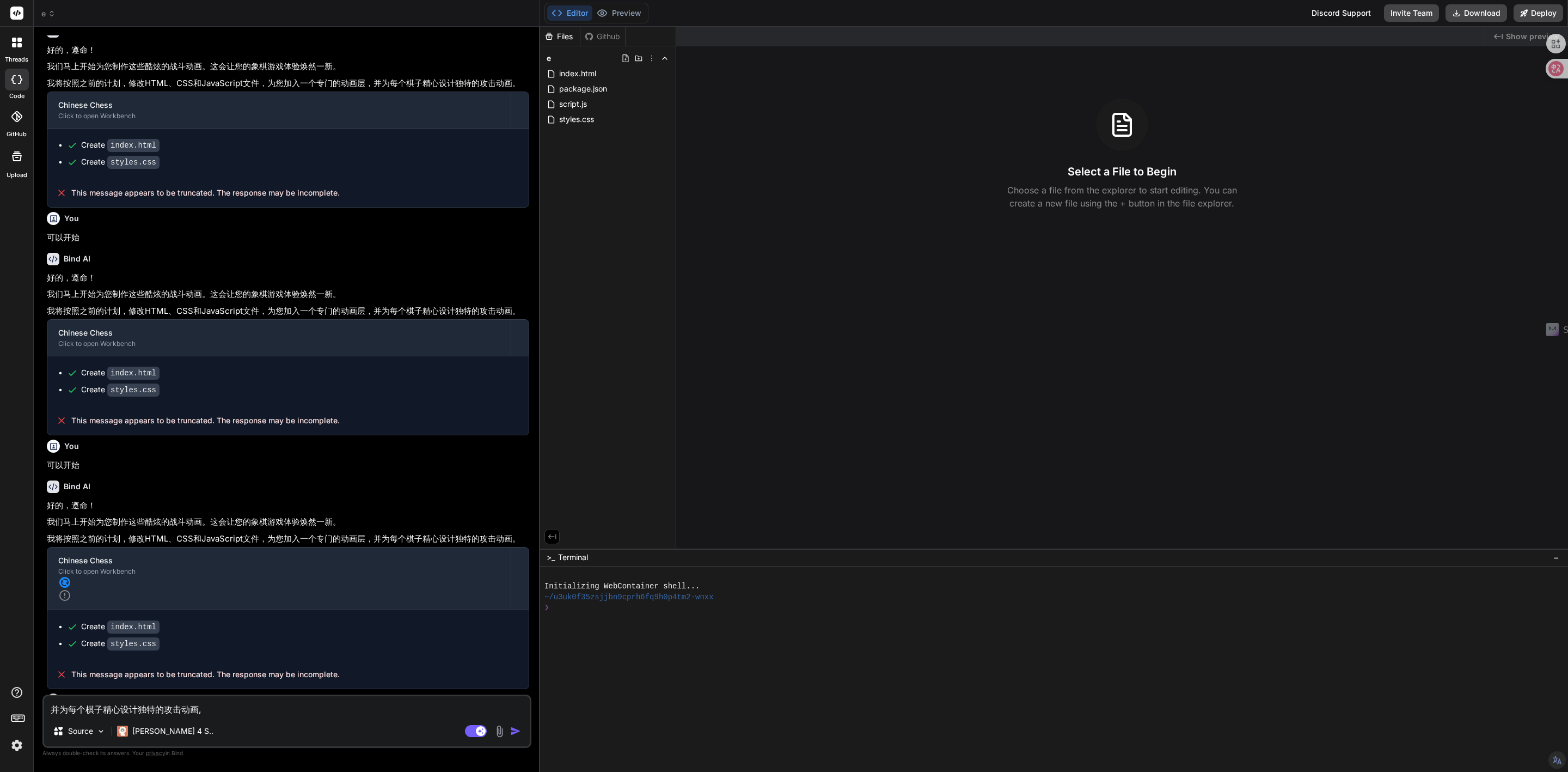
scroll to position [82, 0]
